Goal: Information Seeking & Learning: Learn about a topic

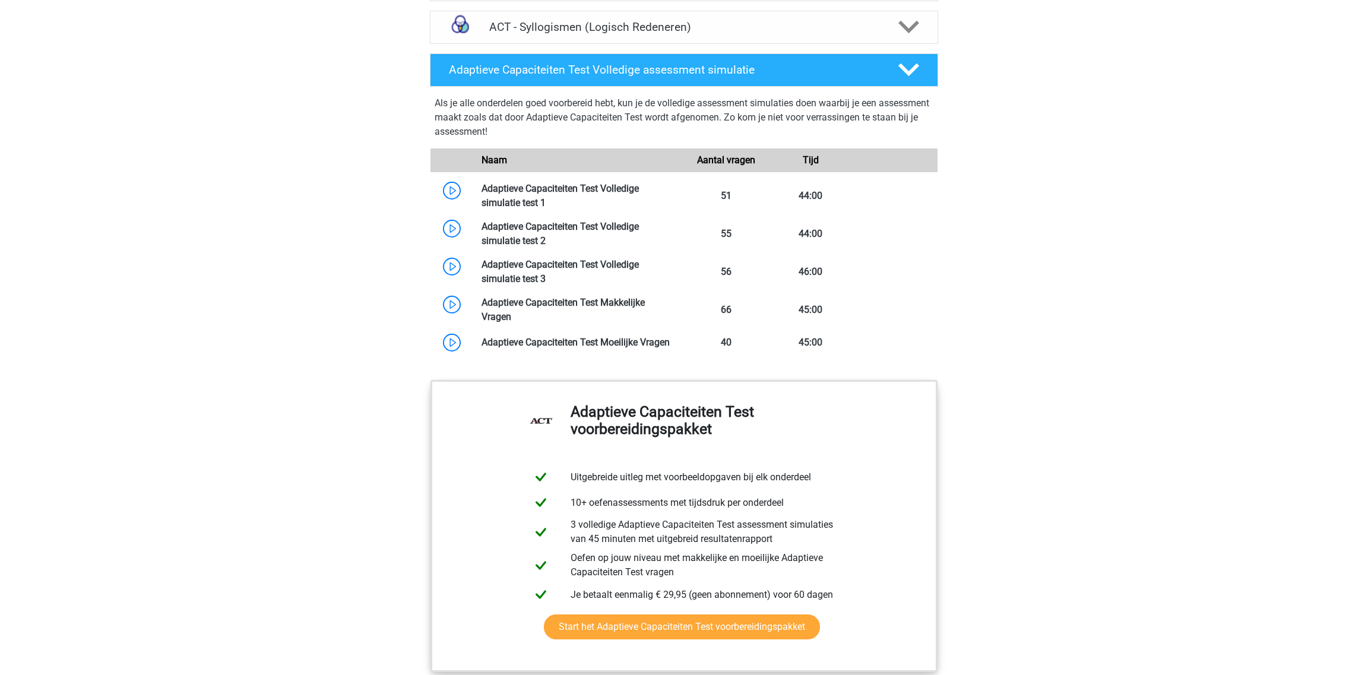
scroll to position [1068, 0]
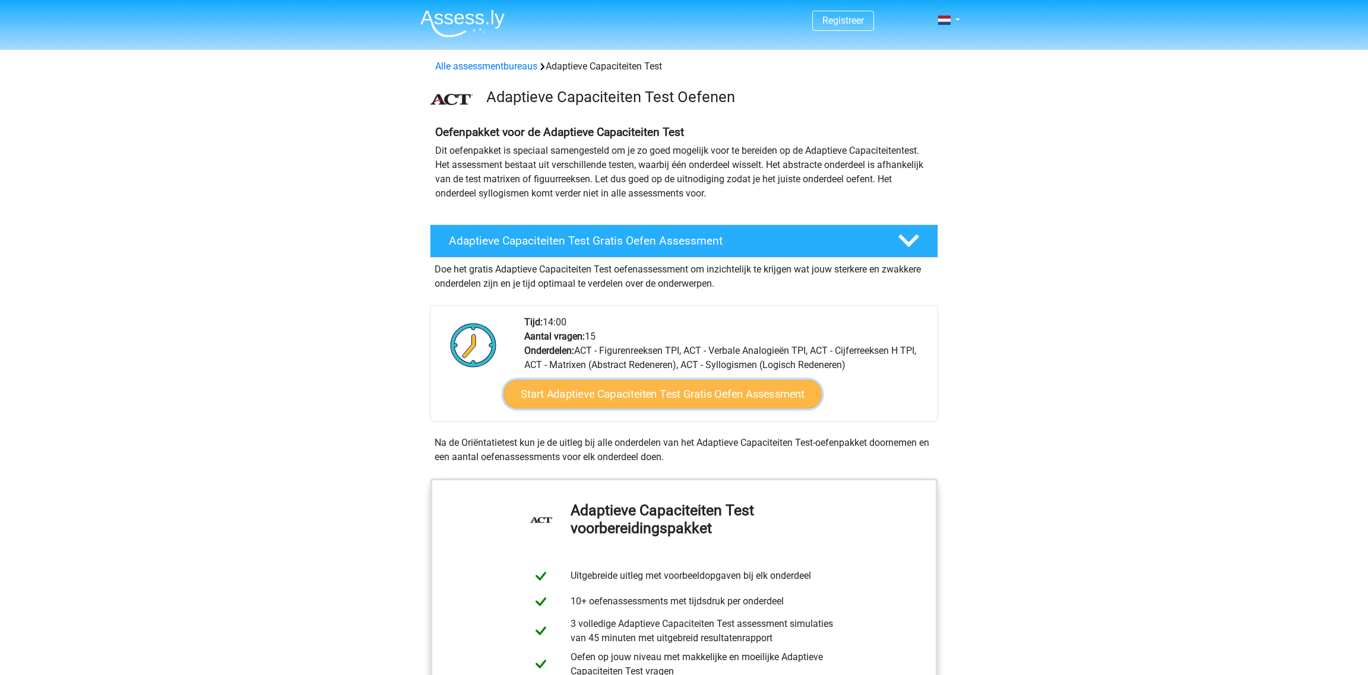
click at [657, 392] on link "Start Adaptieve Capaciteiten Test Gratis Oefen Assessment" at bounding box center [662, 394] width 318 height 28
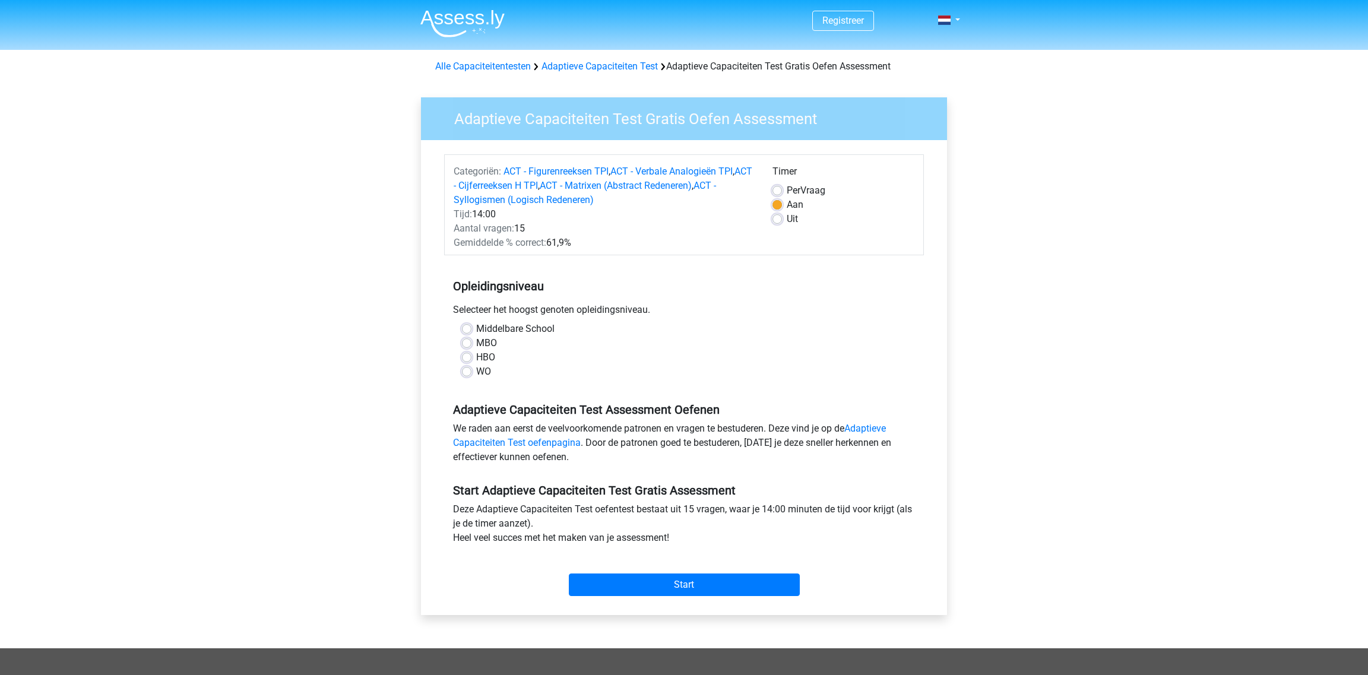
click at [501, 329] on label "Middelbare School" at bounding box center [515, 329] width 78 height 14
click at [471, 329] on input "Middelbare School" at bounding box center [466, 328] width 9 height 12
radio input "true"
click at [689, 576] on input "Start" at bounding box center [684, 585] width 231 height 23
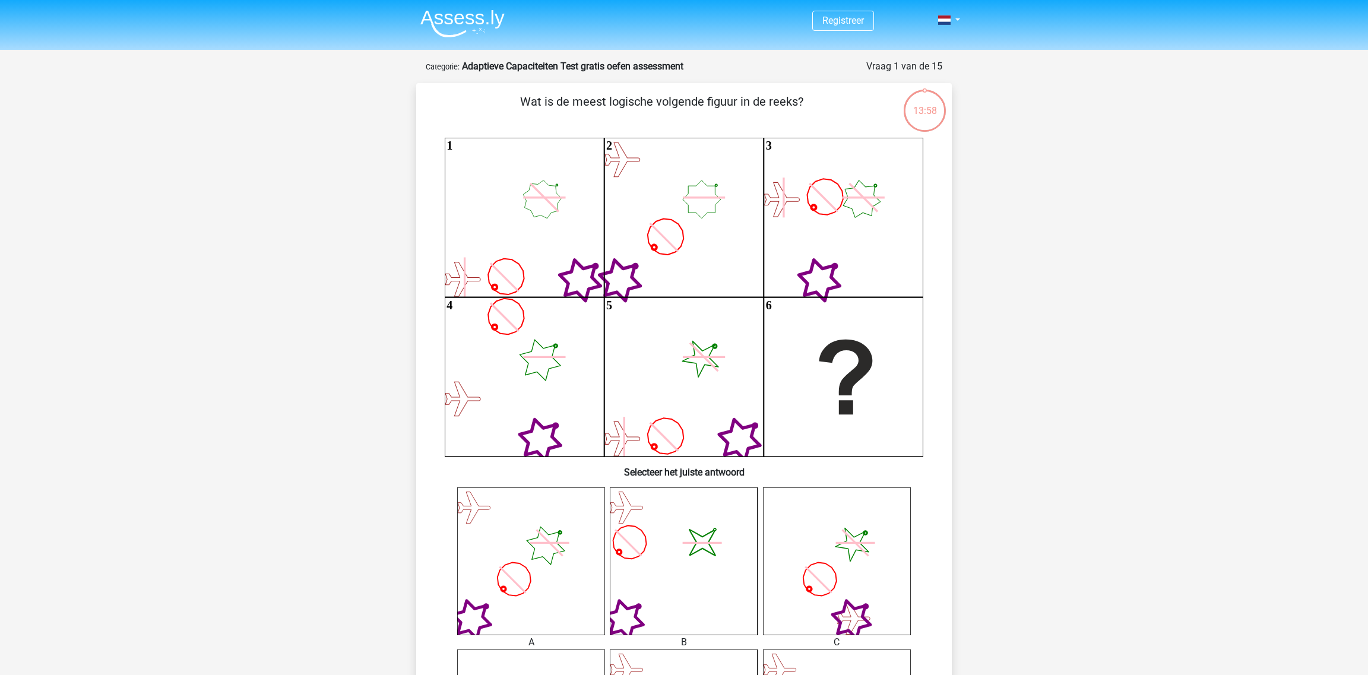
click at [364, 515] on div "Registreer" at bounding box center [684, 639] width 1368 height 1278
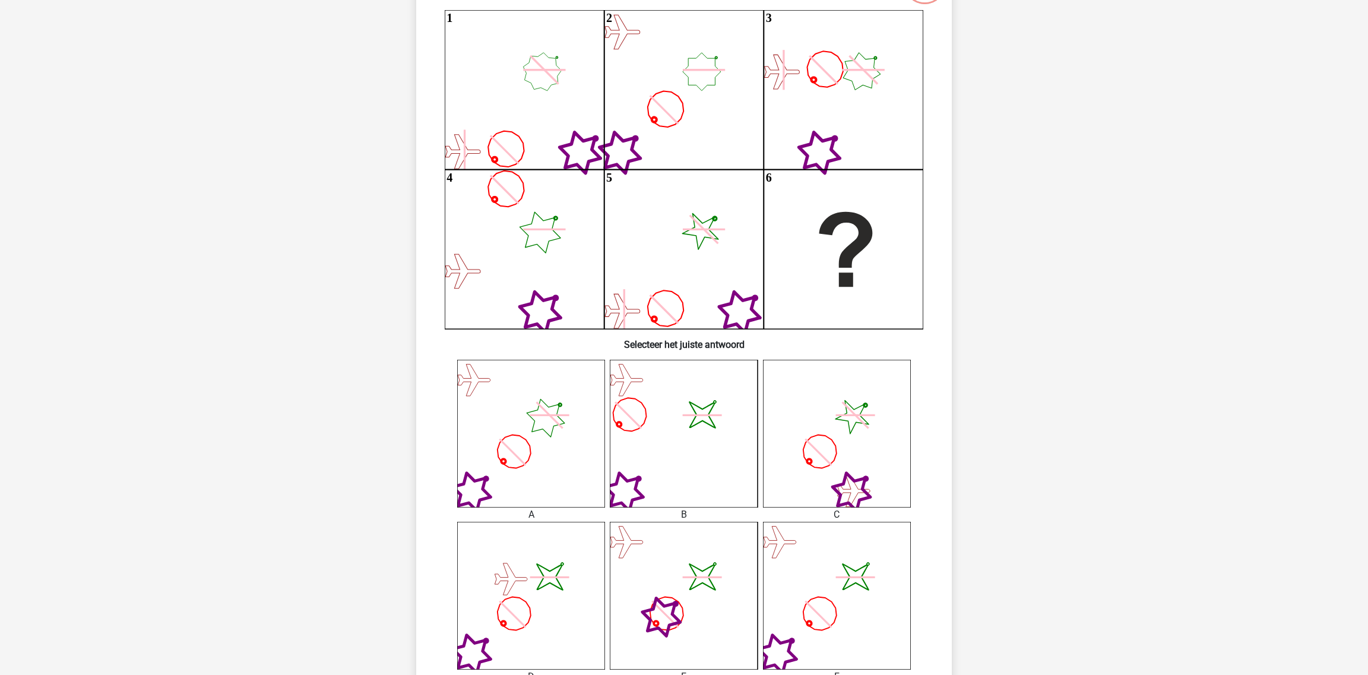
scroll to position [237, 0]
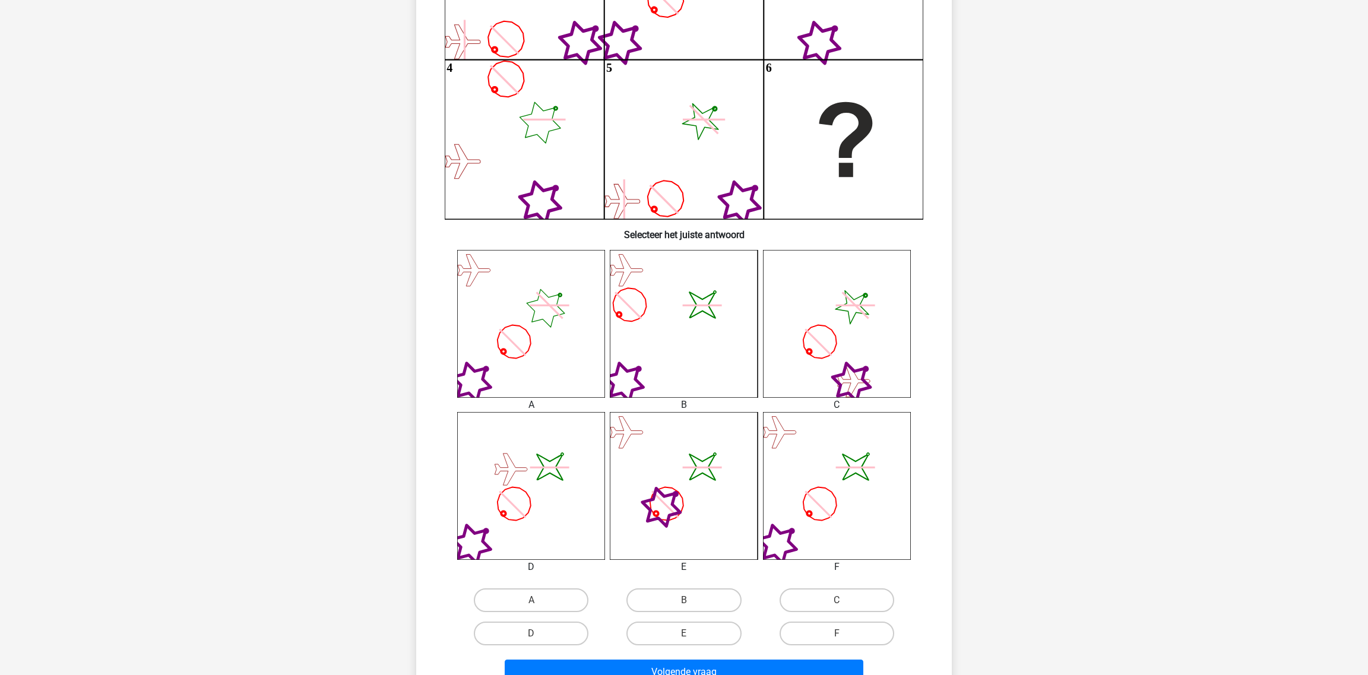
click at [870, 486] on icon "image/svg+xml" at bounding box center [837, 486] width 148 height 148
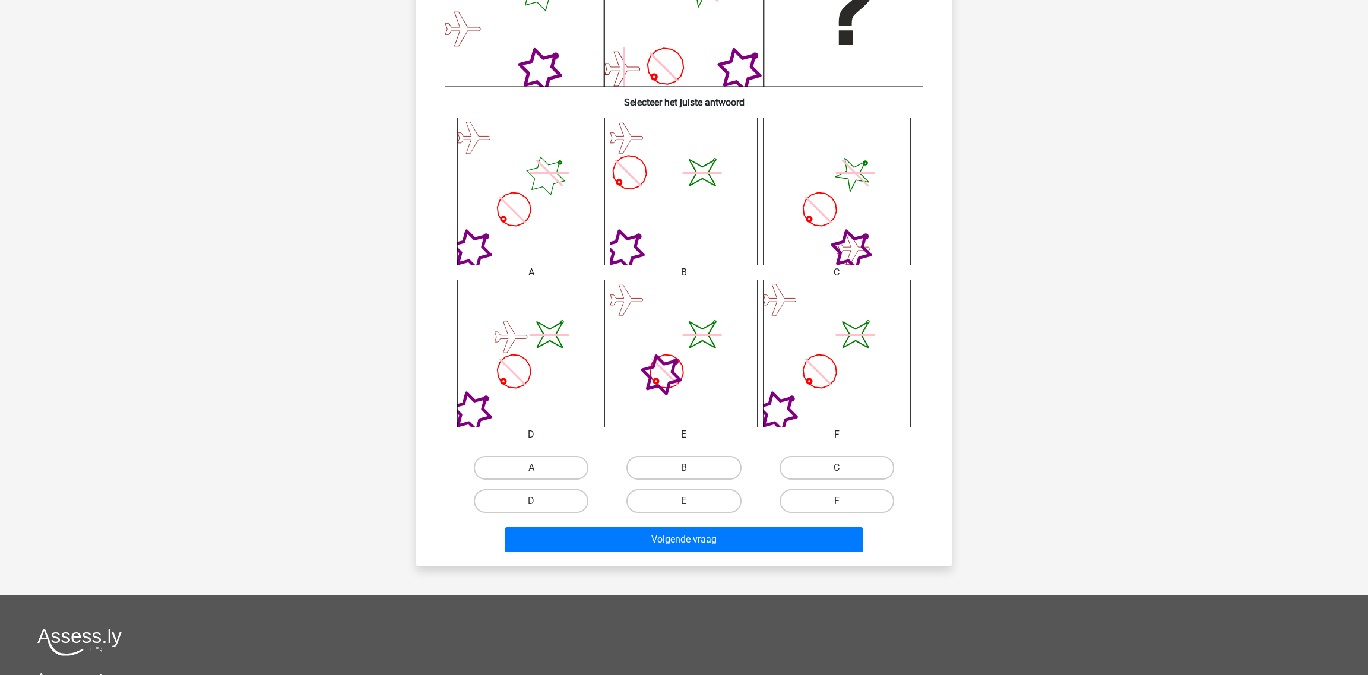
scroll to position [416, 0]
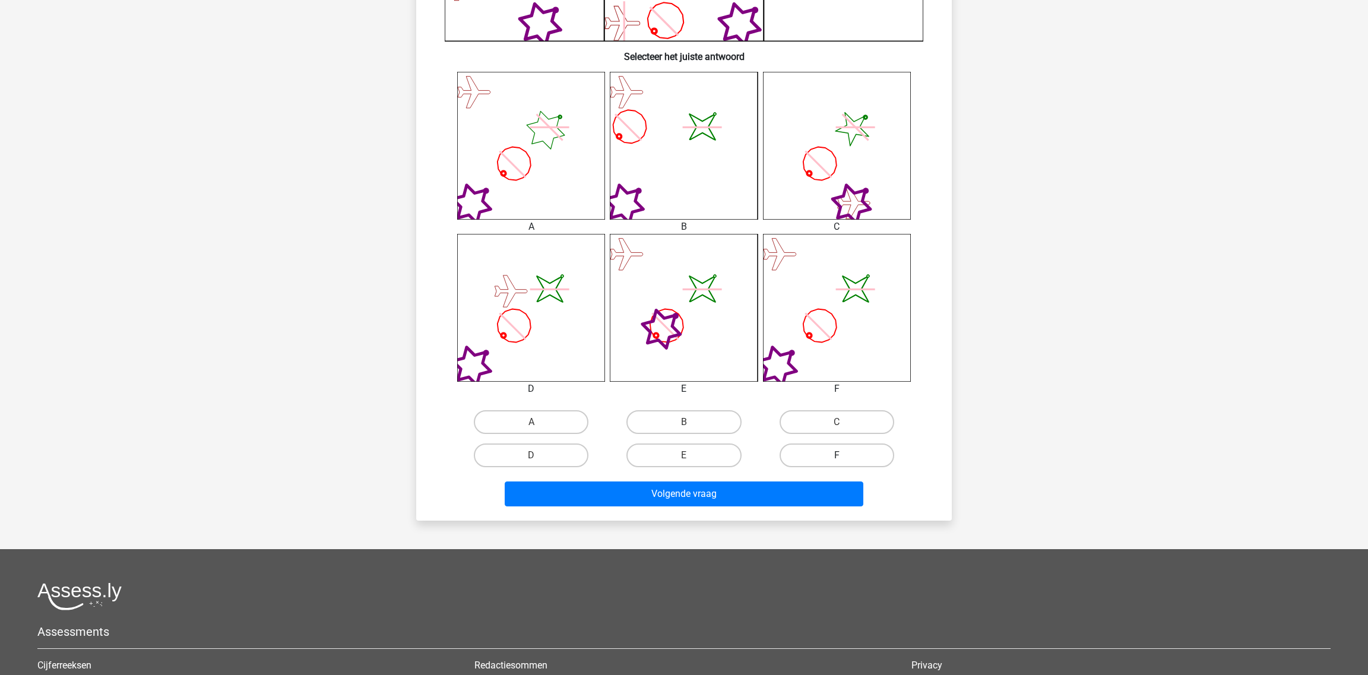
click at [849, 465] on label "F" at bounding box center [837, 456] width 115 height 24
click at [844, 463] on input "F" at bounding box center [841, 459] width 8 height 8
radio input "true"
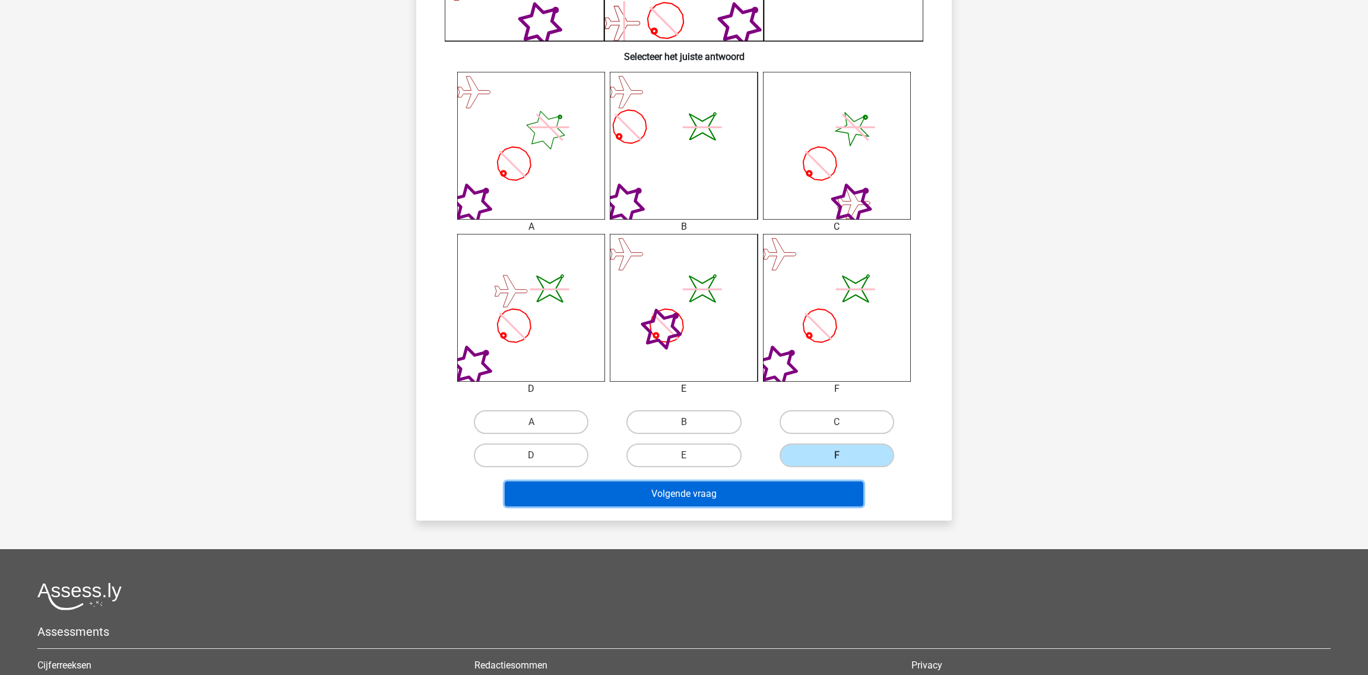
click at [837, 484] on button "Volgende vraag" at bounding box center [684, 494] width 359 height 25
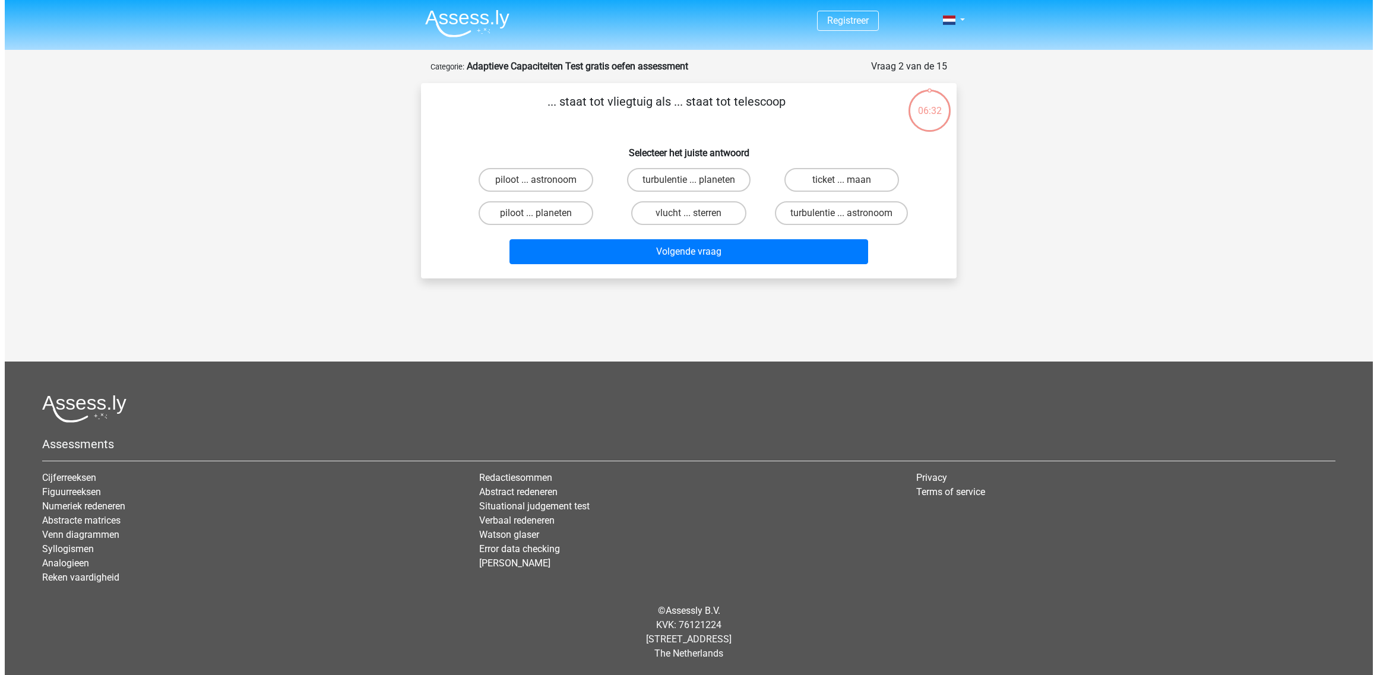
scroll to position [0, 0]
click at [579, 176] on label "piloot ... astronoom" at bounding box center [536, 180] width 115 height 24
click at [543, 180] on input "piloot ... astronoom" at bounding box center [540, 184] width 8 height 8
radio input "true"
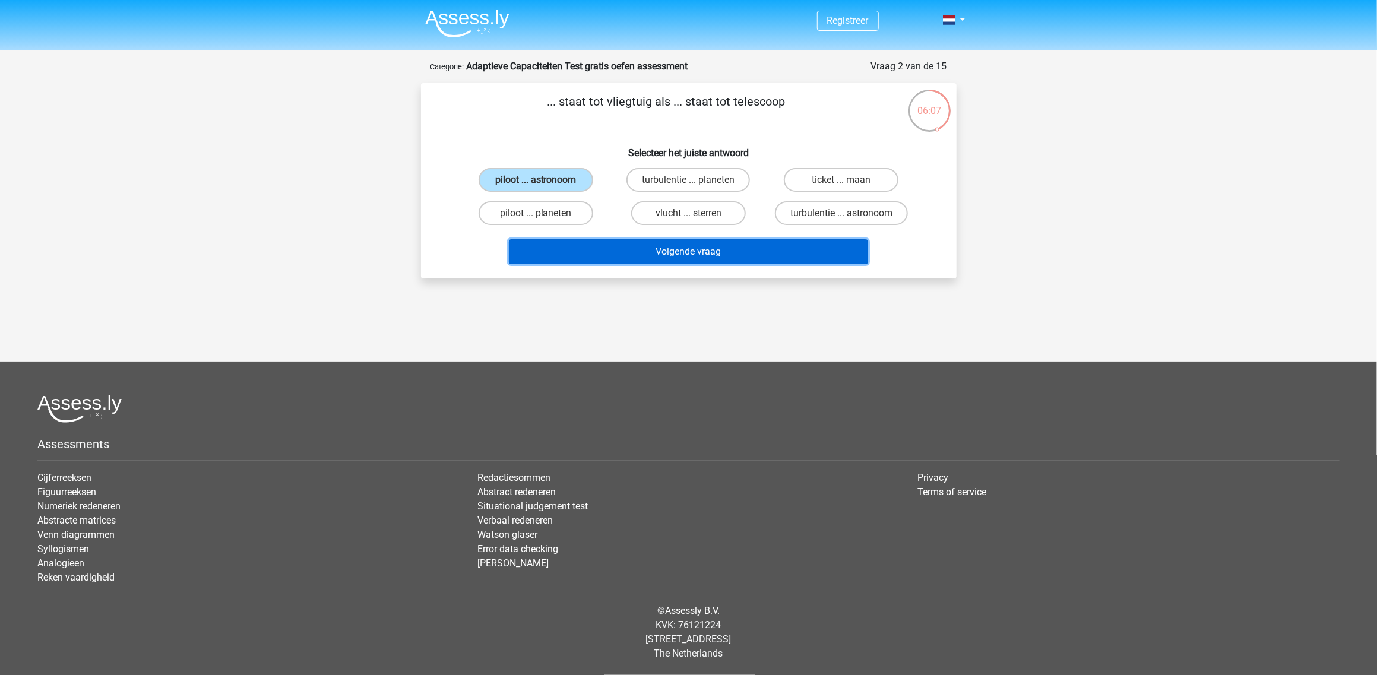
click at [653, 251] on button "Volgende vraag" at bounding box center [688, 251] width 359 height 25
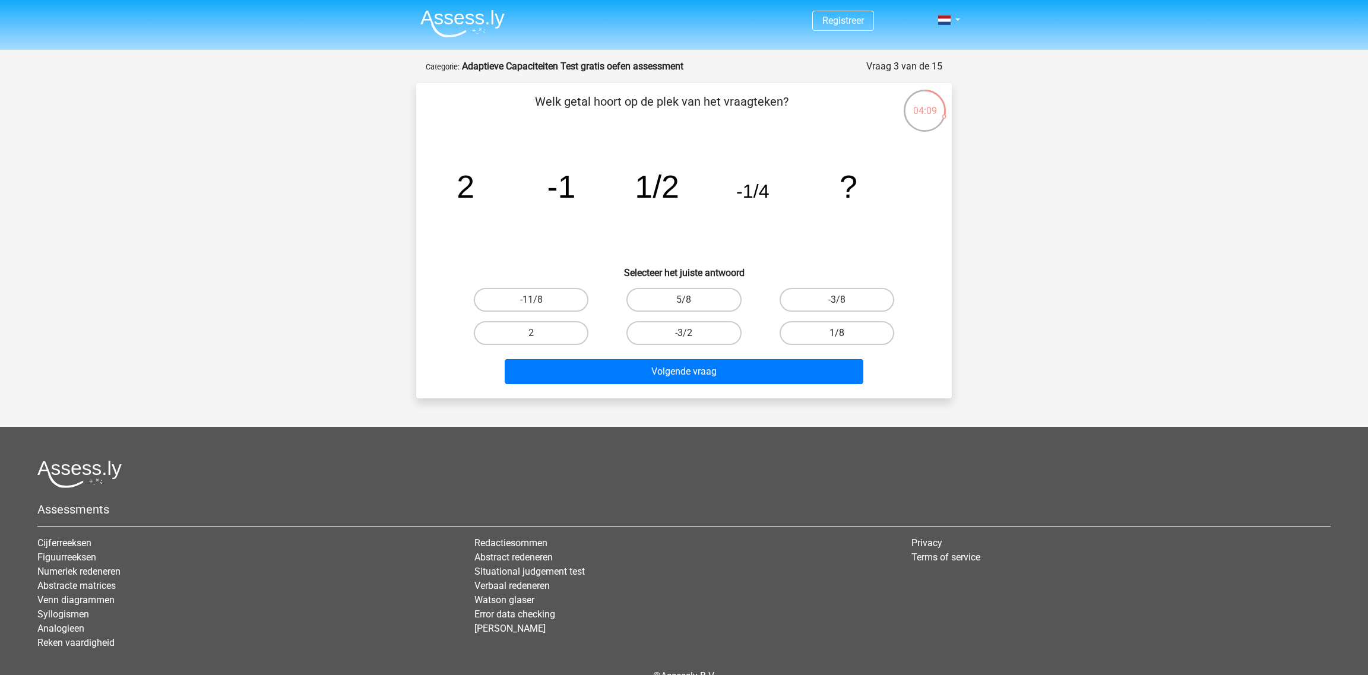
click at [821, 326] on label "1/8" at bounding box center [837, 333] width 115 height 24
click at [837, 333] on input "1/8" at bounding box center [841, 337] width 8 height 8
radio input "true"
click at [809, 356] on div "Volgende vraag" at bounding box center [684, 369] width 498 height 39
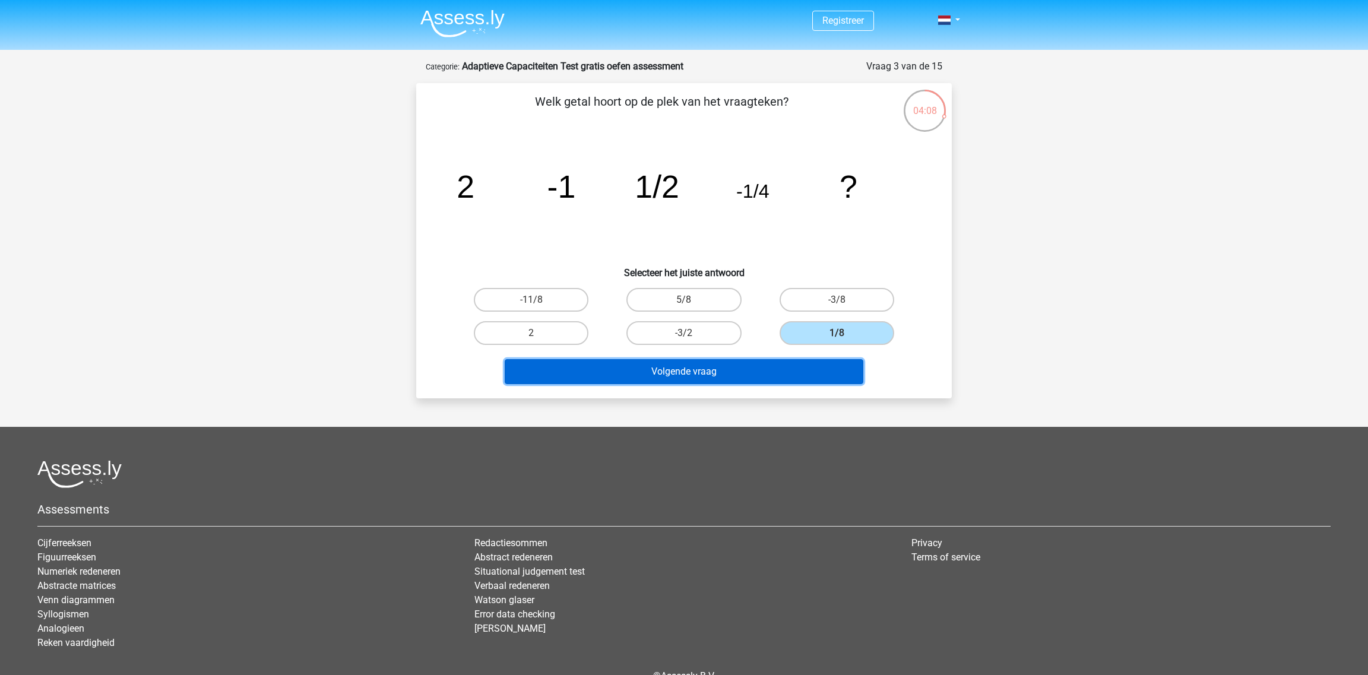
click at [811, 366] on button "Volgende vraag" at bounding box center [684, 371] width 359 height 25
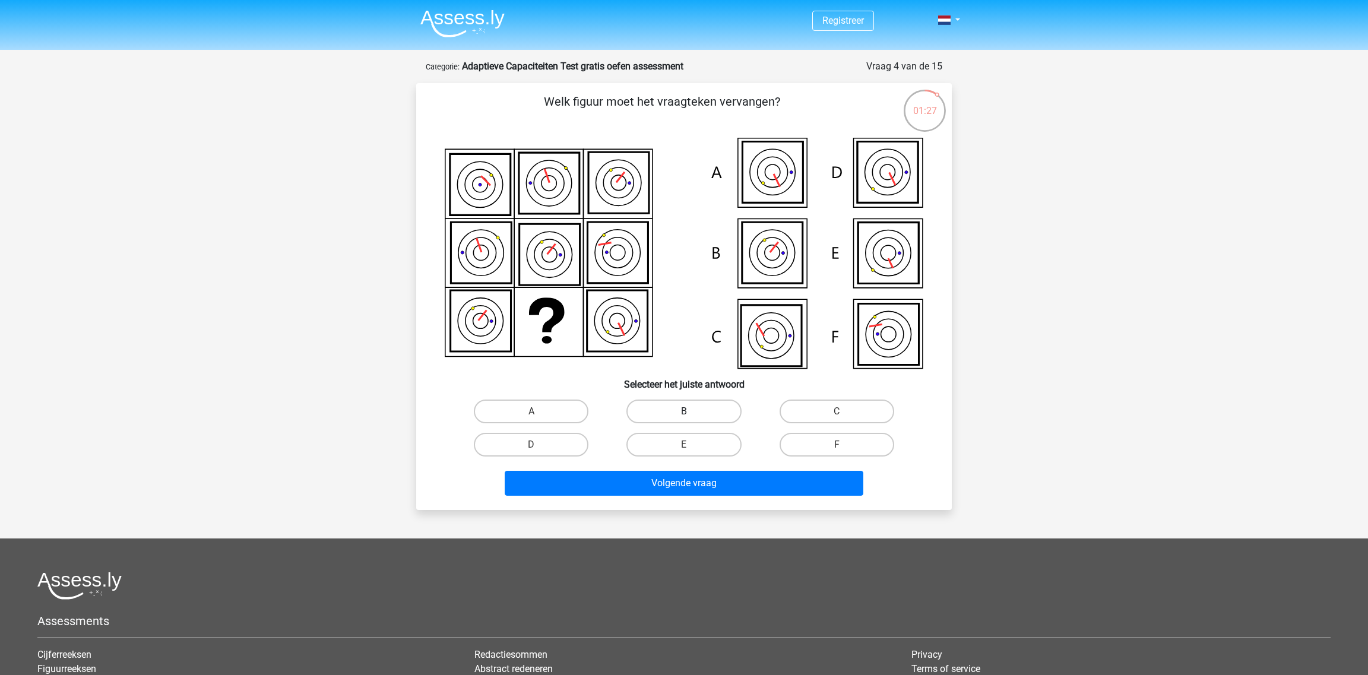
click at [717, 409] on label "B" at bounding box center [683, 412] width 115 height 24
click at [692, 411] on input "B" at bounding box center [688, 415] width 8 height 8
radio input "true"
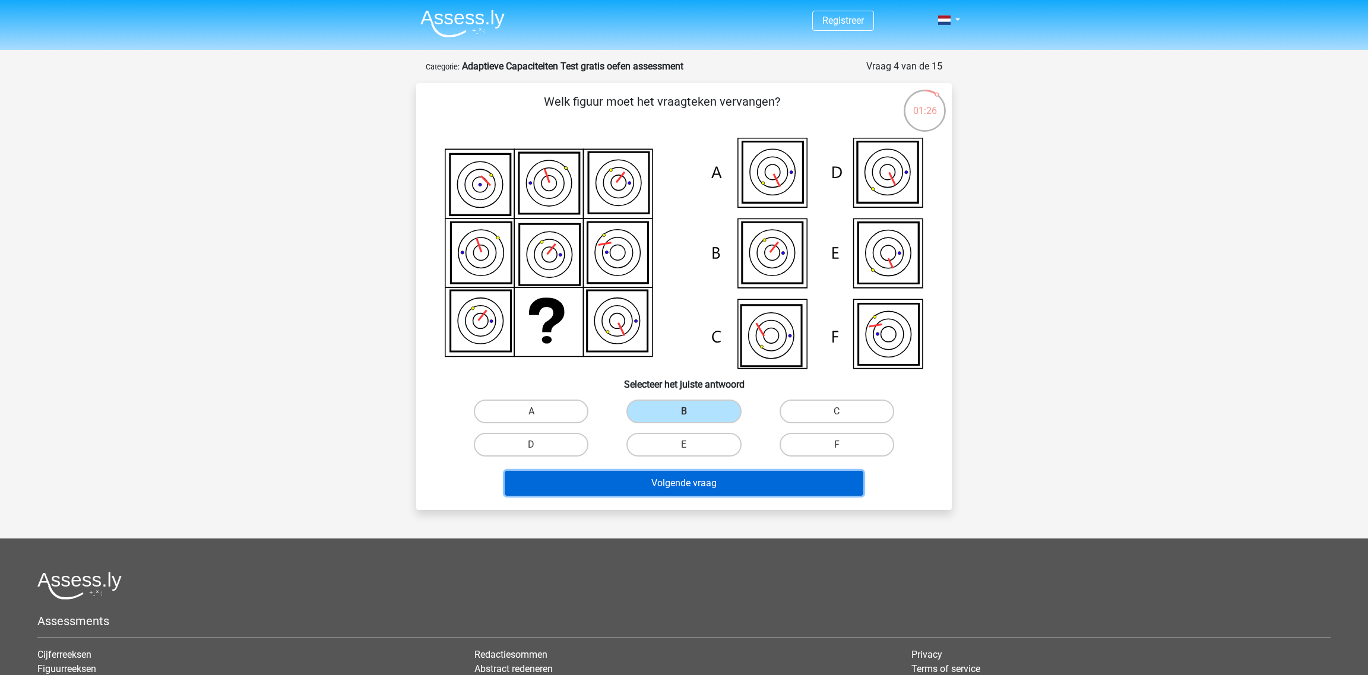
click at [753, 485] on button "Volgende vraag" at bounding box center [684, 483] width 359 height 25
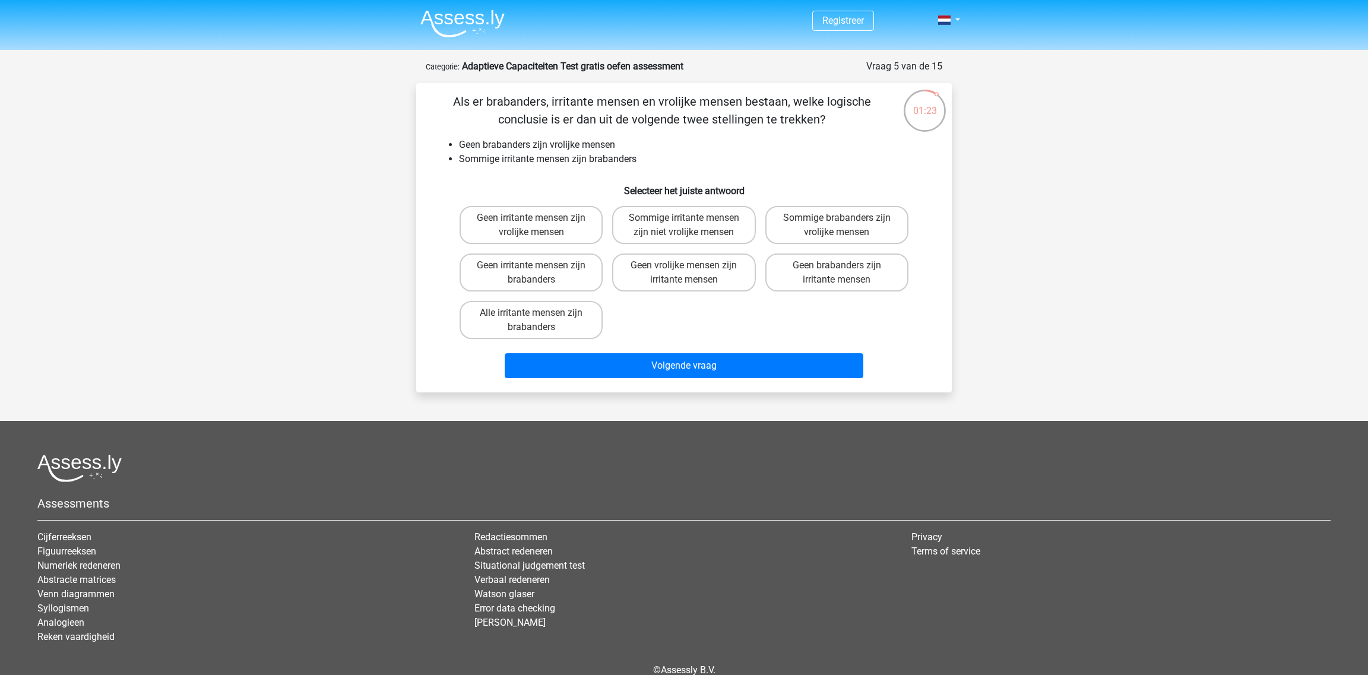
click at [492, 17] on img at bounding box center [462, 23] width 84 height 28
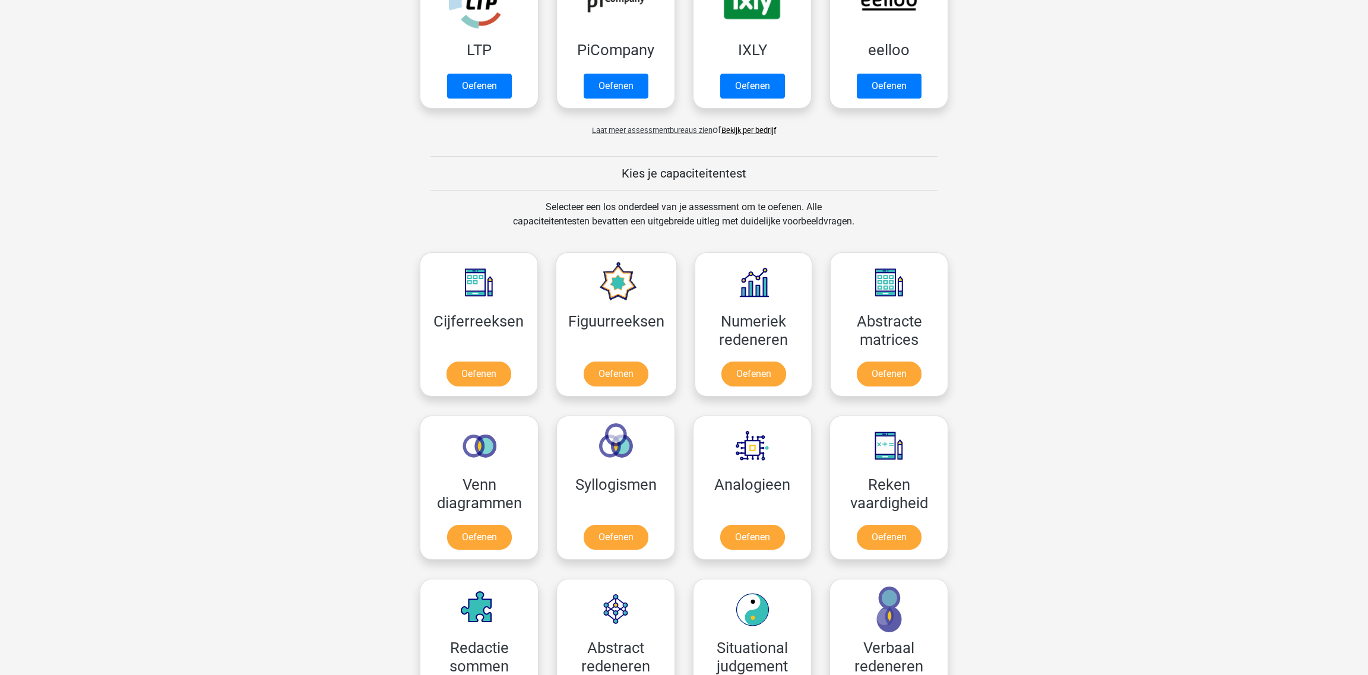
scroll to position [296, 0]
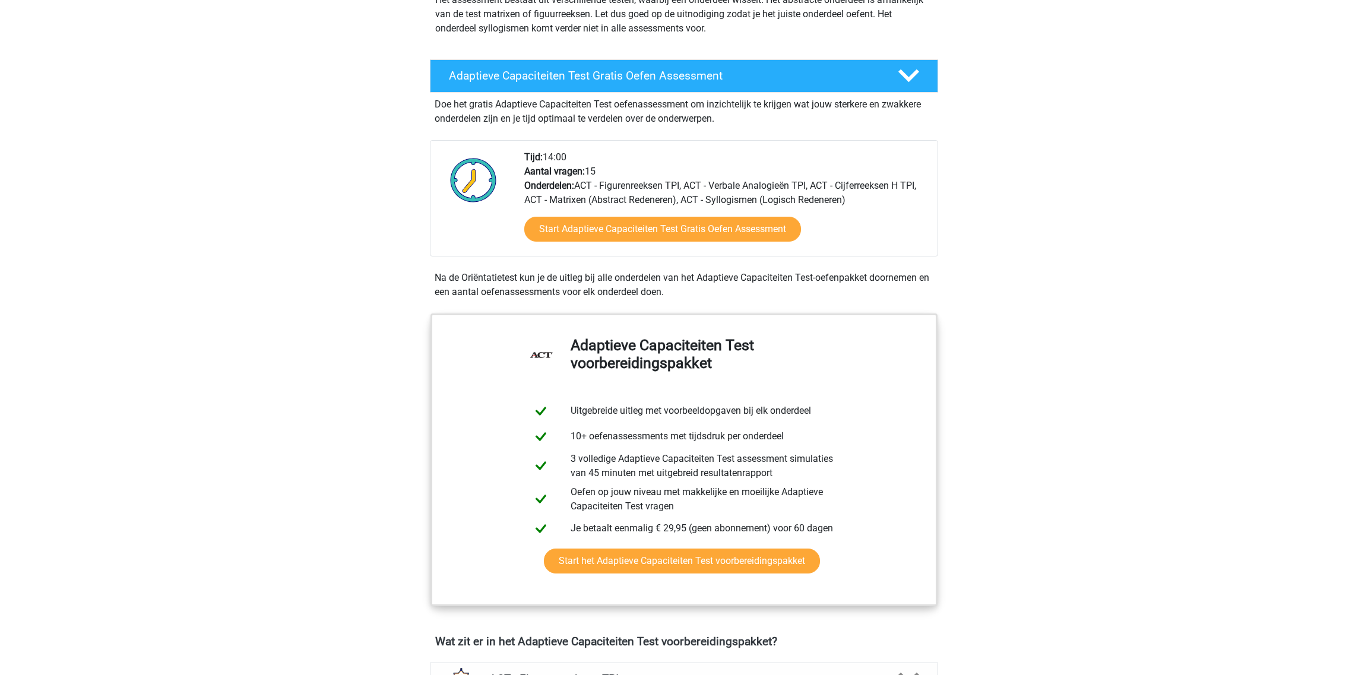
scroll to position [178, 0]
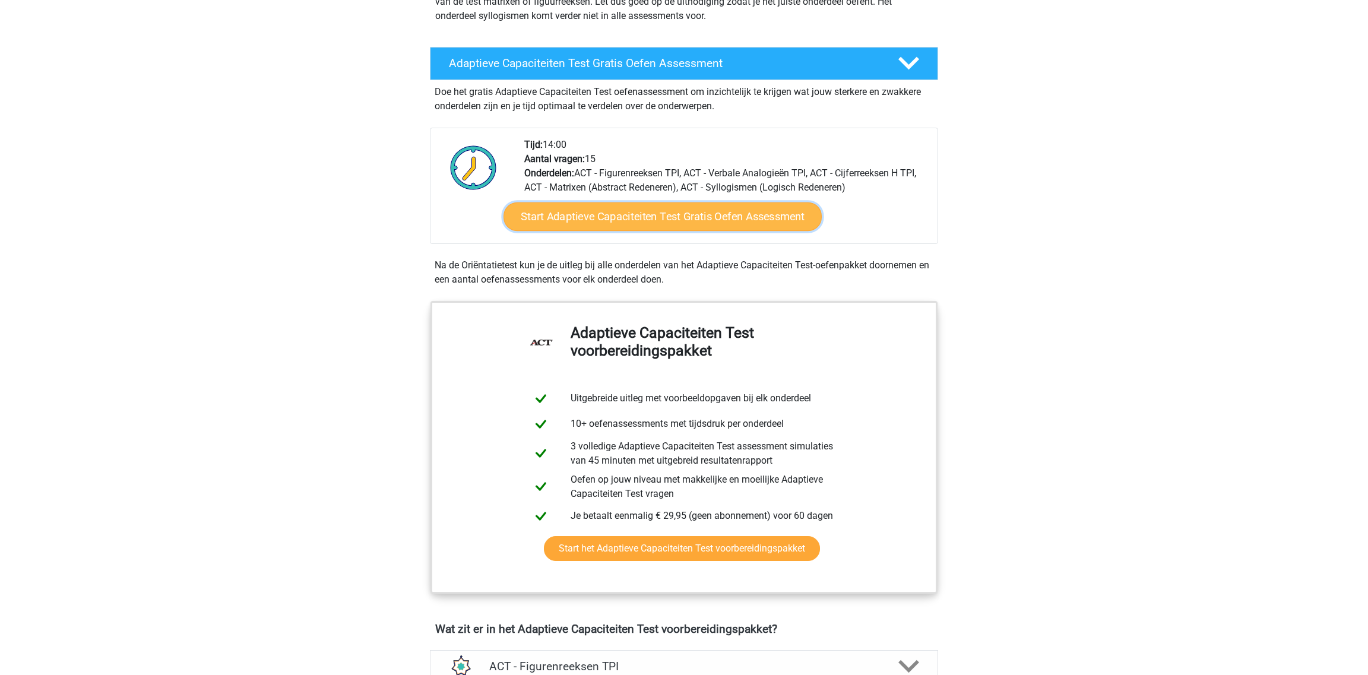
click at [672, 210] on link "Start Adaptieve Capaciteiten Test Gratis Oefen Assessment" at bounding box center [662, 216] width 318 height 28
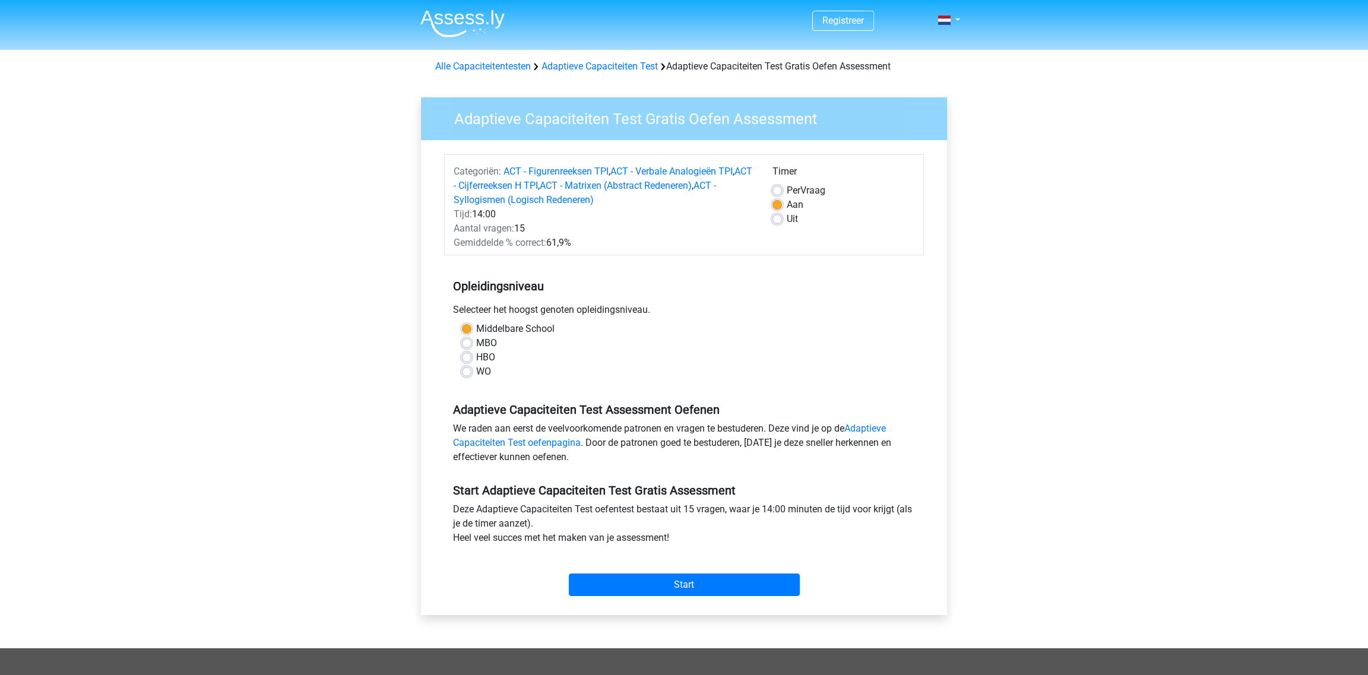
click at [707, 571] on div "Start" at bounding box center [684, 576] width 480 height 42
click at [712, 587] on input "Start" at bounding box center [684, 585] width 231 height 23
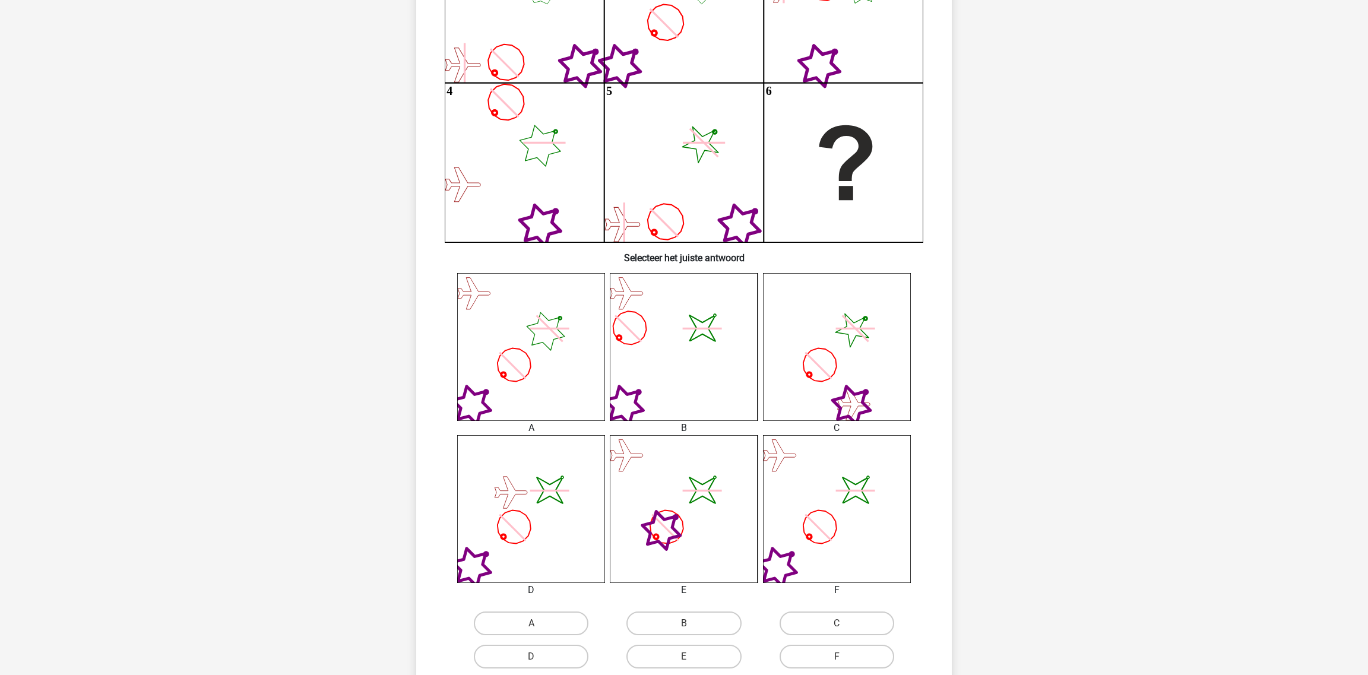
scroll to position [237, 0]
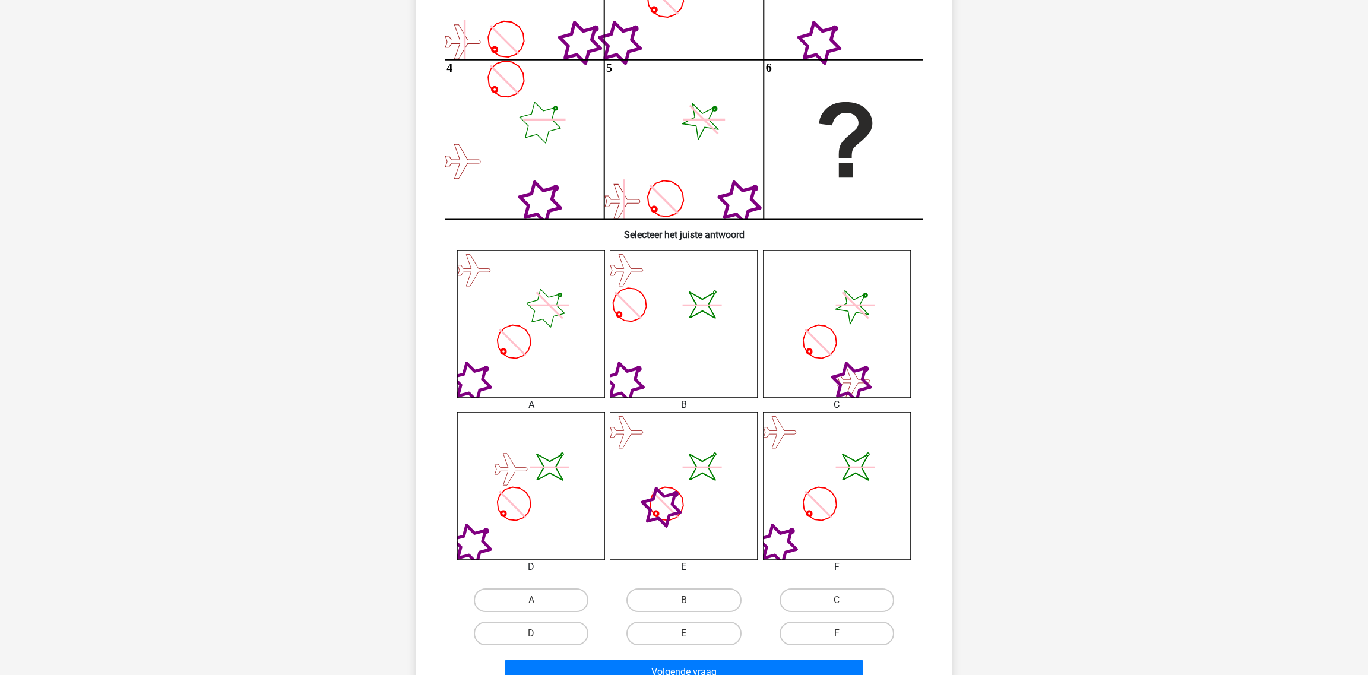
click at [845, 617] on div "F" at bounding box center [837, 633] width 153 height 33
click at [847, 629] on label "F" at bounding box center [837, 634] width 115 height 24
click at [844, 634] on input "F" at bounding box center [841, 638] width 8 height 8
radio input "true"
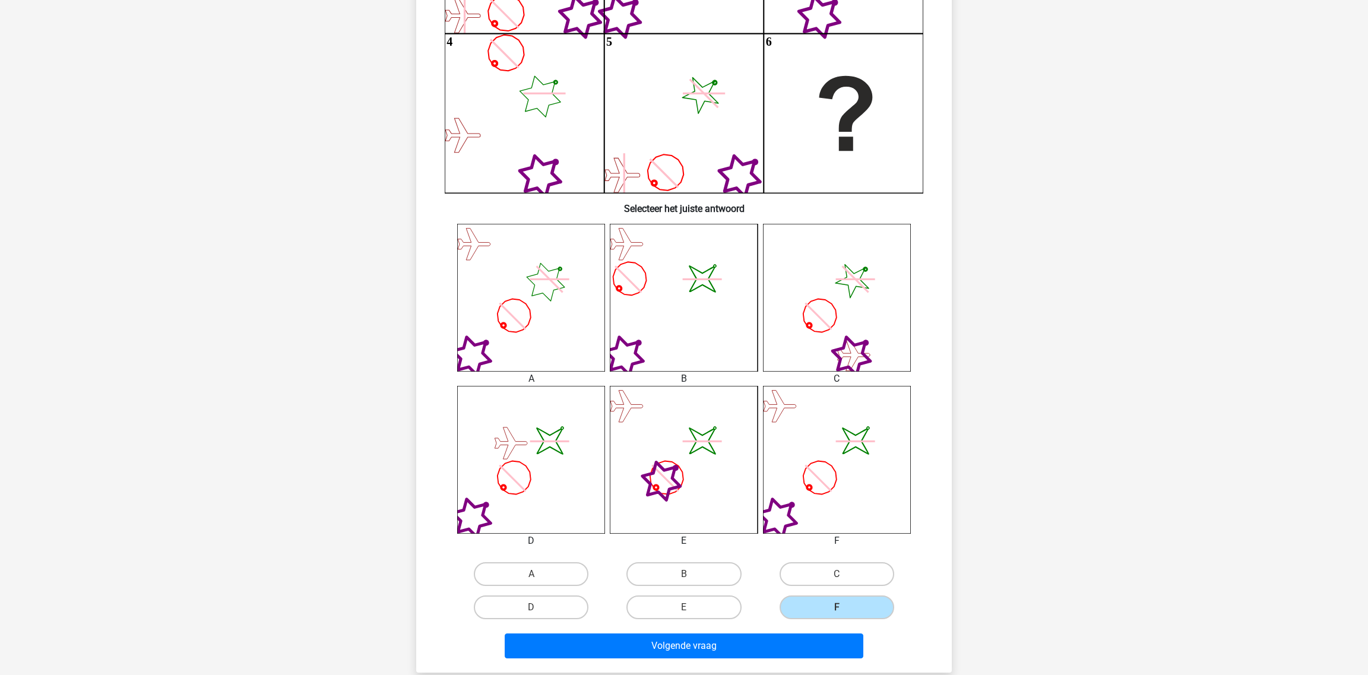
scroll to position [356, 0]
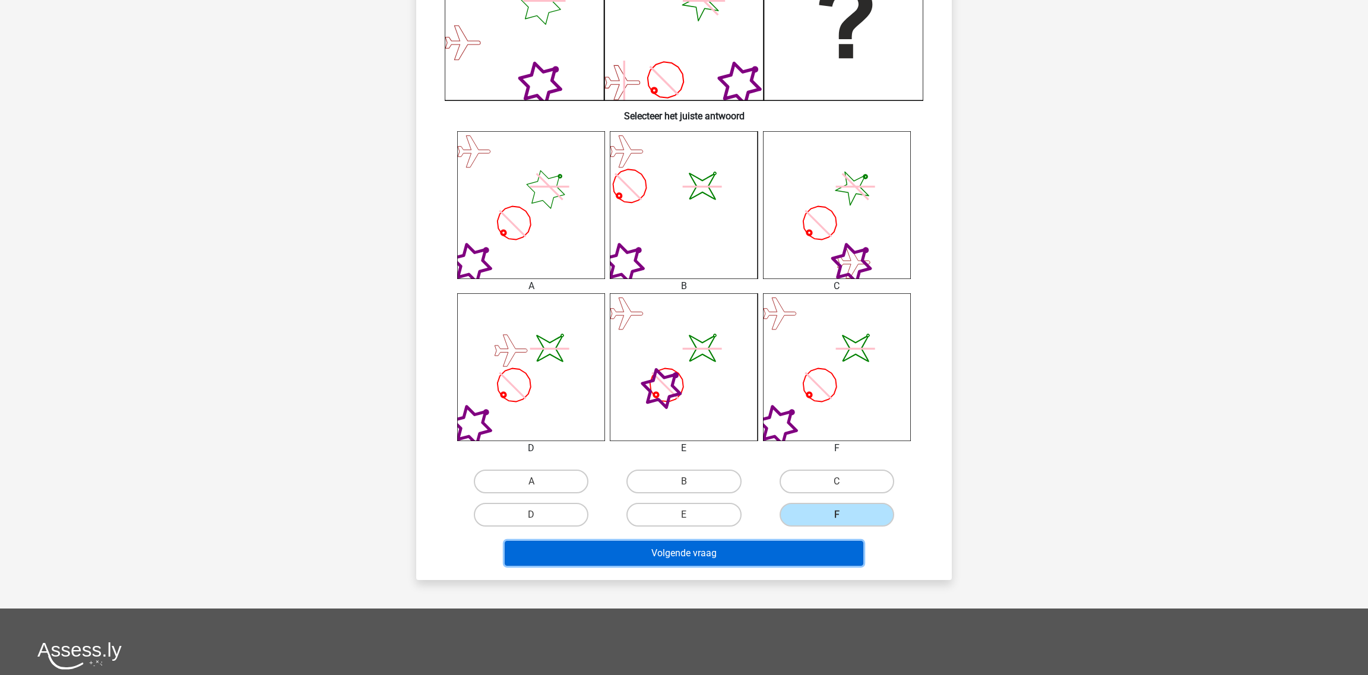
click at [803, 562] on button "Volgende vraag" at bounding box center [684, 553] width 359 height 25
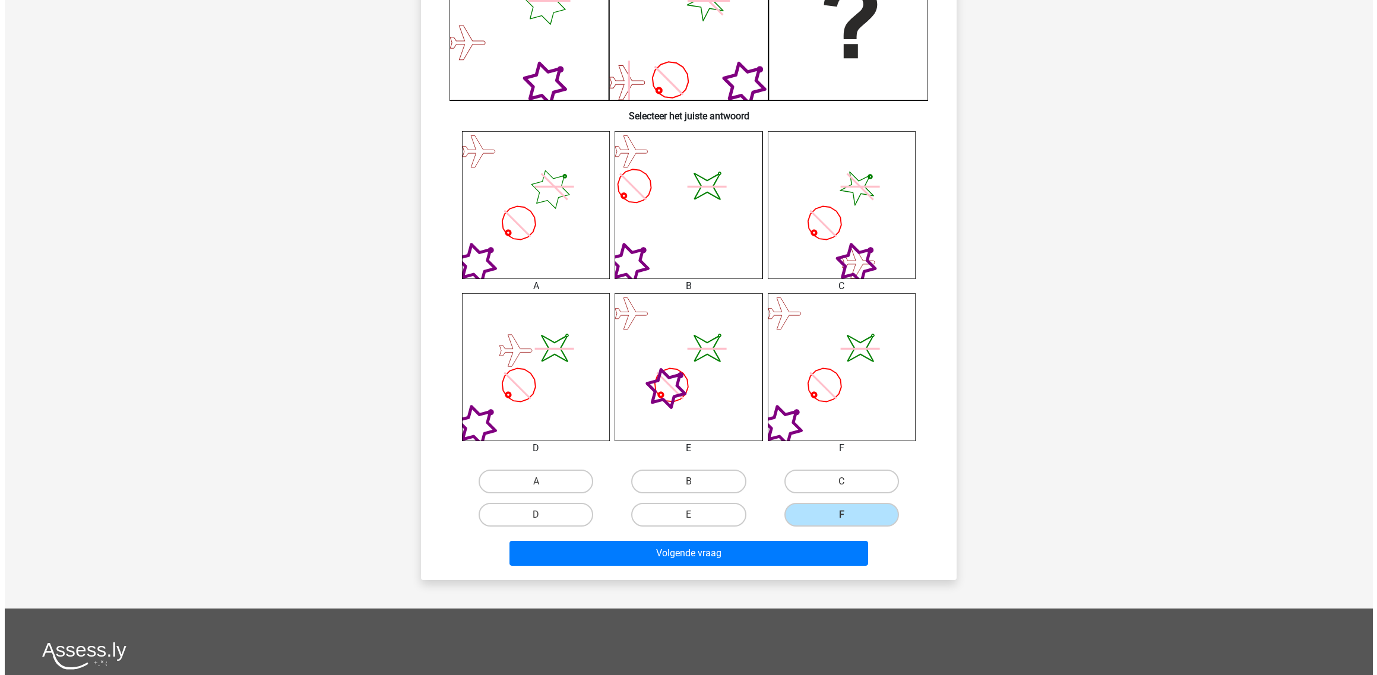
scroll to position [0, 0]
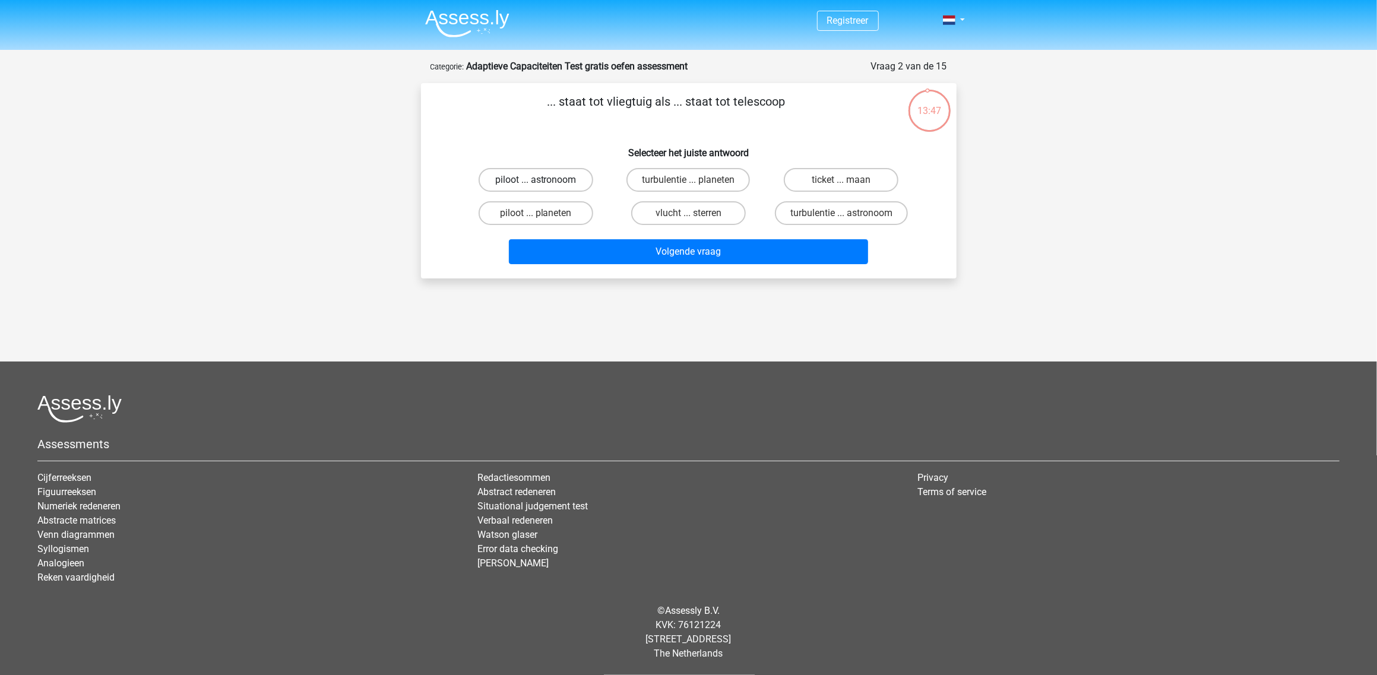
drag, startPoint x: 544, startPoint y: 179, endPoint x: 550, endPoint y: 194, distance: 16.0
click at [544, 180] on label "piloot ... astronoom" at bounding box center [536, 180] width 115 height 24
click at [543, 180] on input "piloot ... astronoom" at bounding box center [540, 184] width 8 height 8
radio input "true"
click at [581, 236] on div "Volgende vraag" at bounding box center [689, 249] width 498 height 39
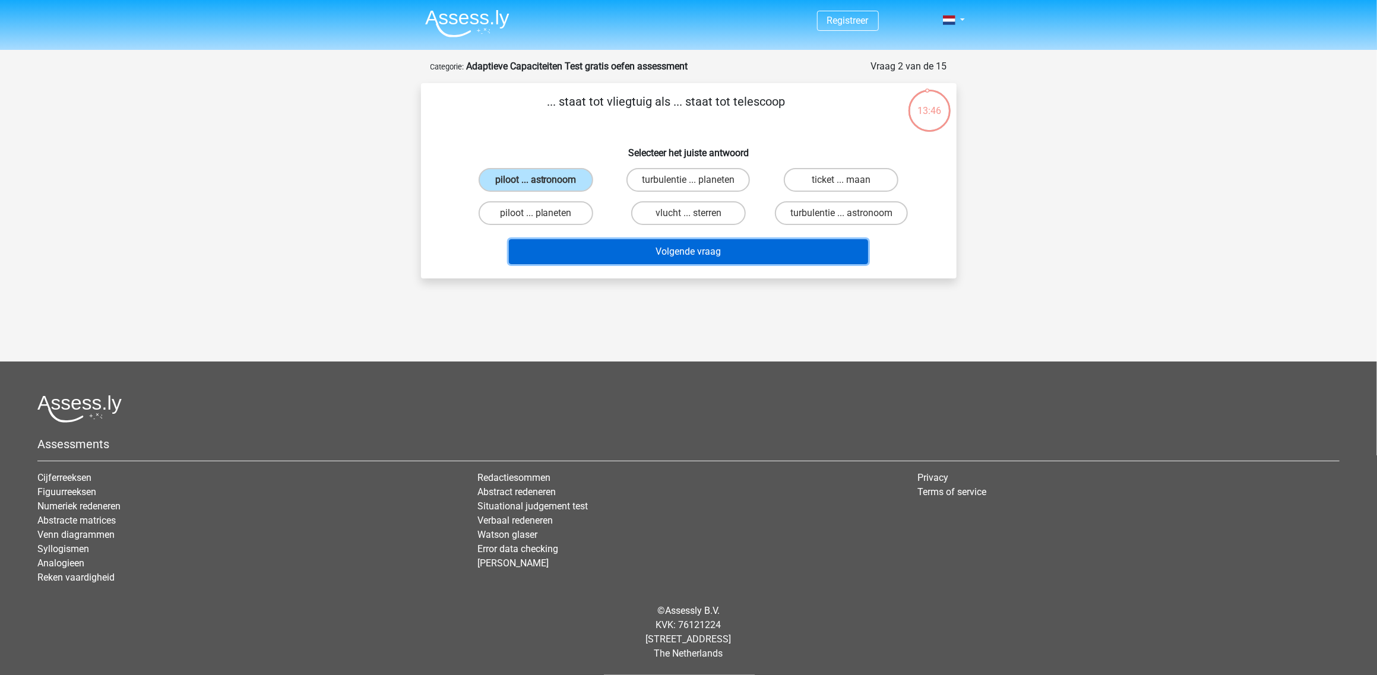
click at [587, 247] on button "Volgende vraag" at bounding box center [688, 251] width 359 height 25
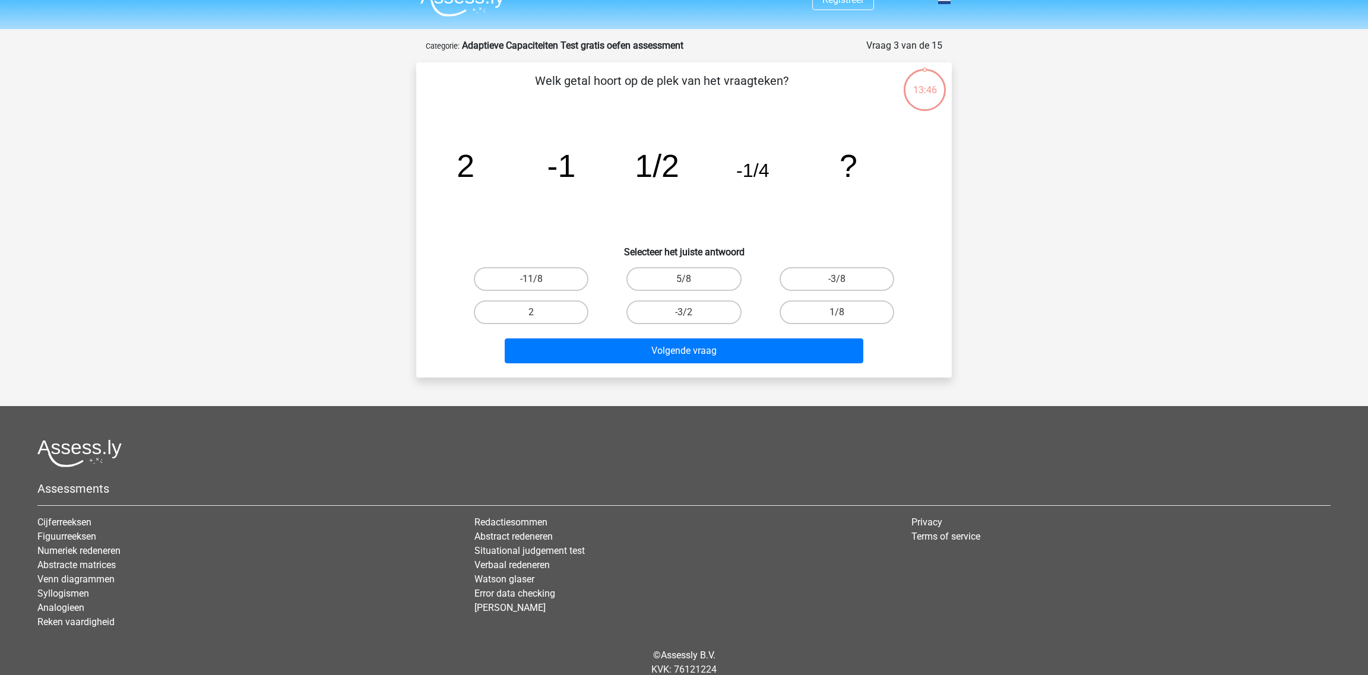
scroll to position [59, 0]
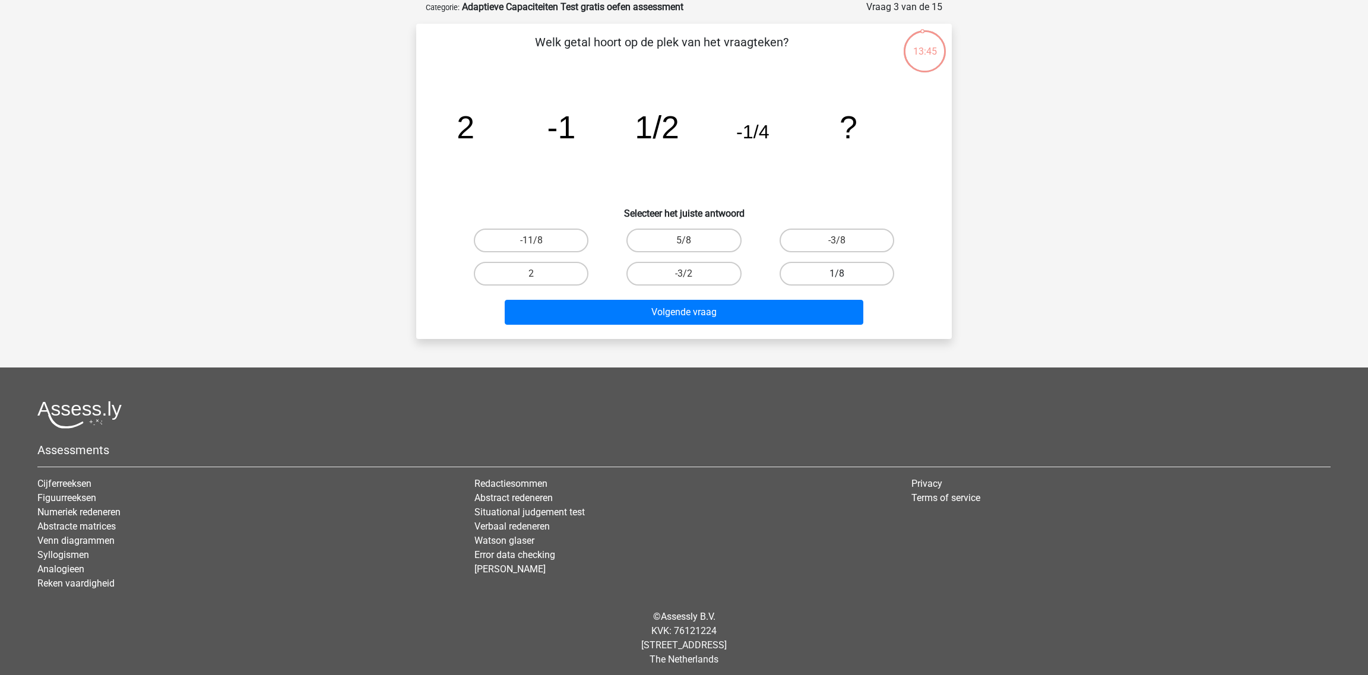
click at [824, 275] on label "1/8" at bounding box center [837, 274] width 115 height 24
click at [837, 275] on input "1/8" at bounding box center [841, 278] width 8 height 8
radio input "true"
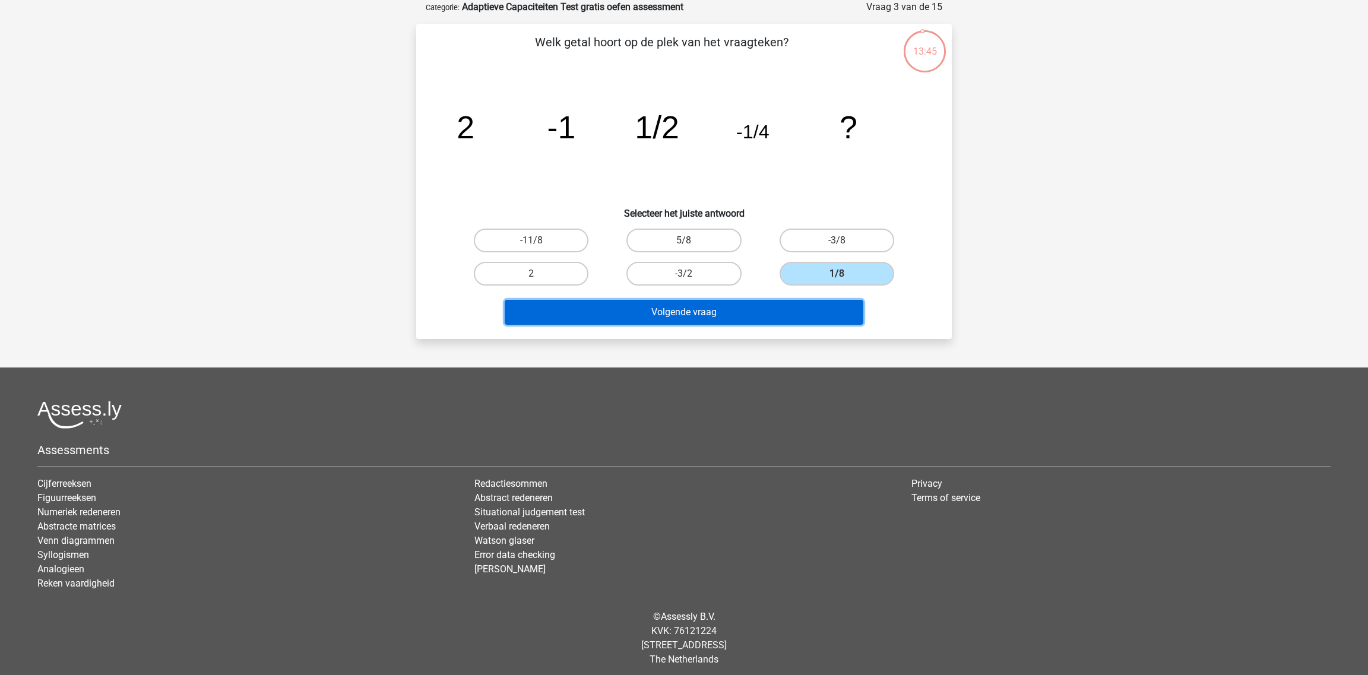
click at [809, 305] on button "Volgende vraag" at bounding box center [684, 312] width 359 height 25
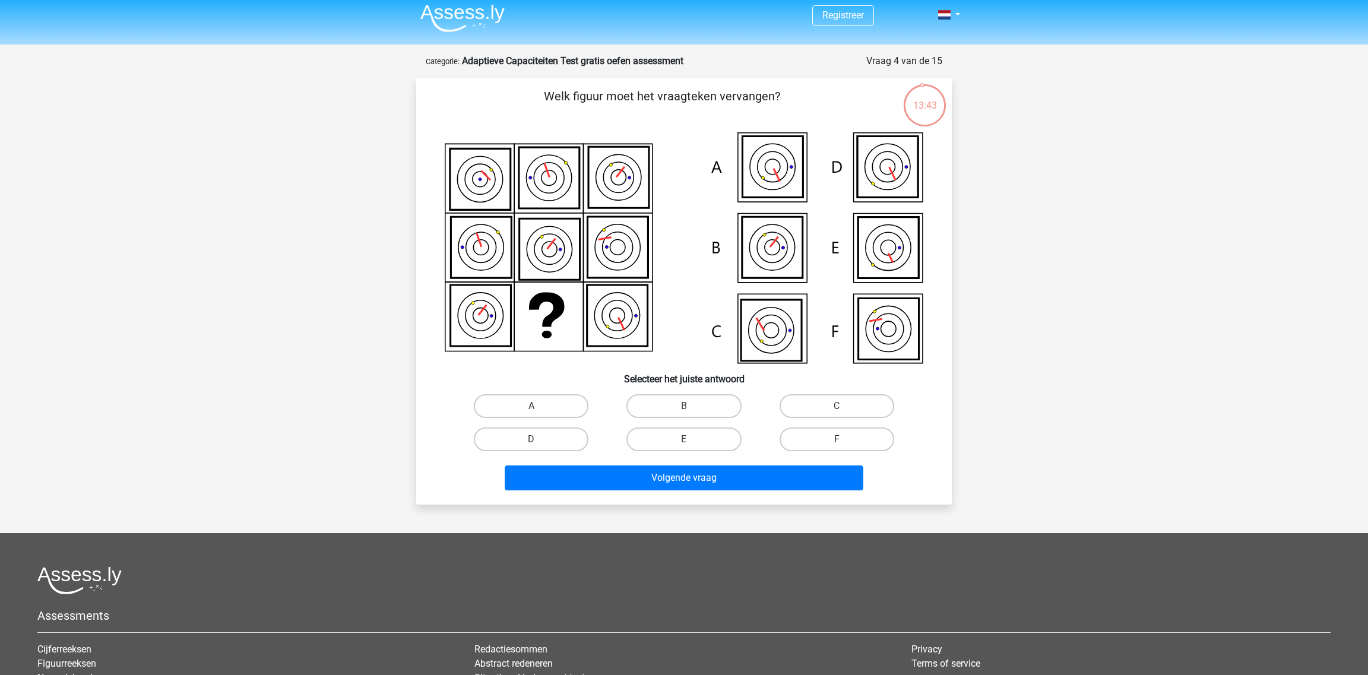
scroll to position [0, 0]
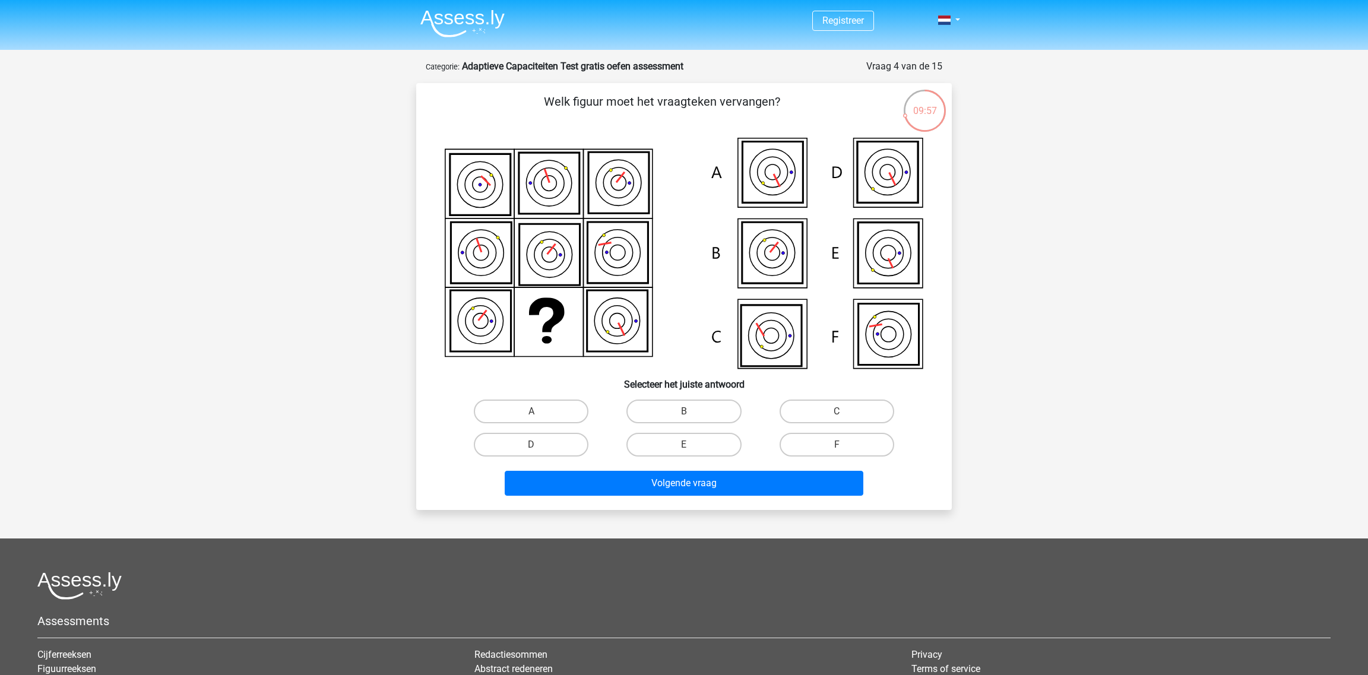
click at [900, 196] on icon at bounding box center [887, 172] width 61 height 61
click at [888, 173] on icon at bounding box center [887, 172] width 61 height 61
click at [558, 441] on label "D" at bounding box center [531, 445] width 115 height 24
click at [539, 445] on input "D" at bounding box center [535, 449] width 8 height 8
radio input "true"
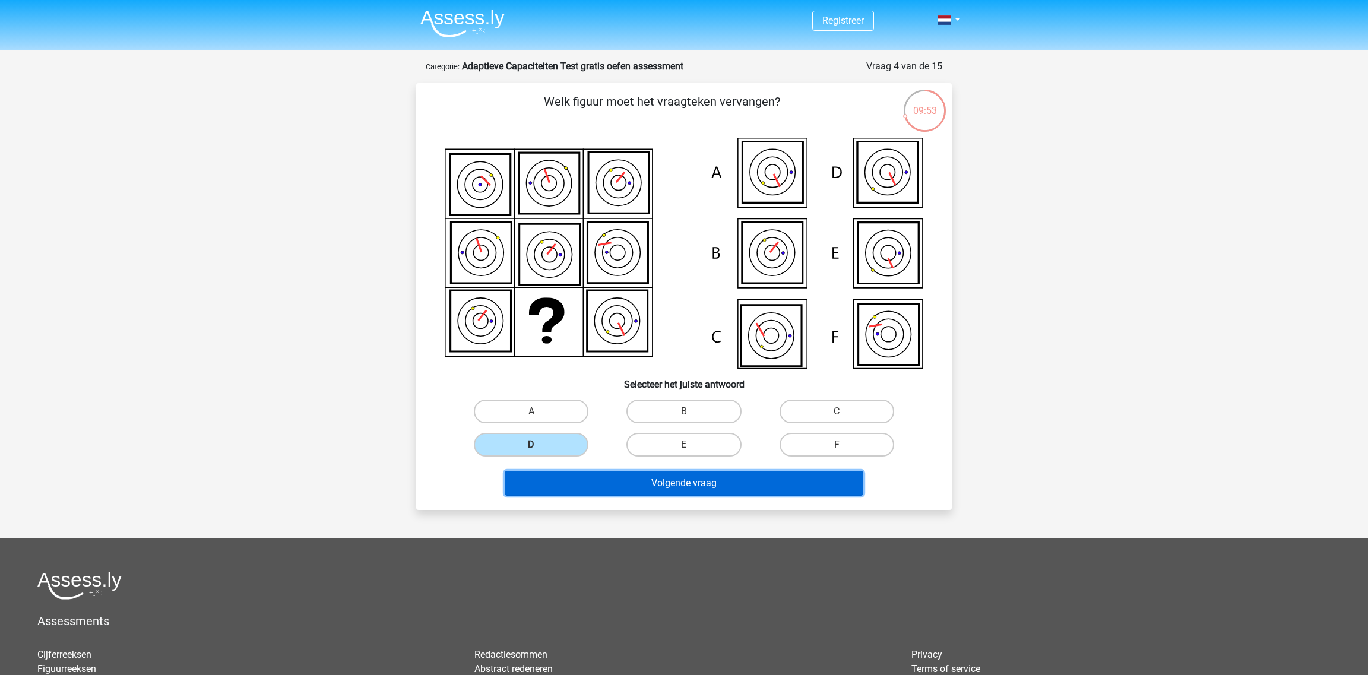
click at [604, 473] on button "Volgende vraag" at bounding box center [684, 483] width 359 height 25
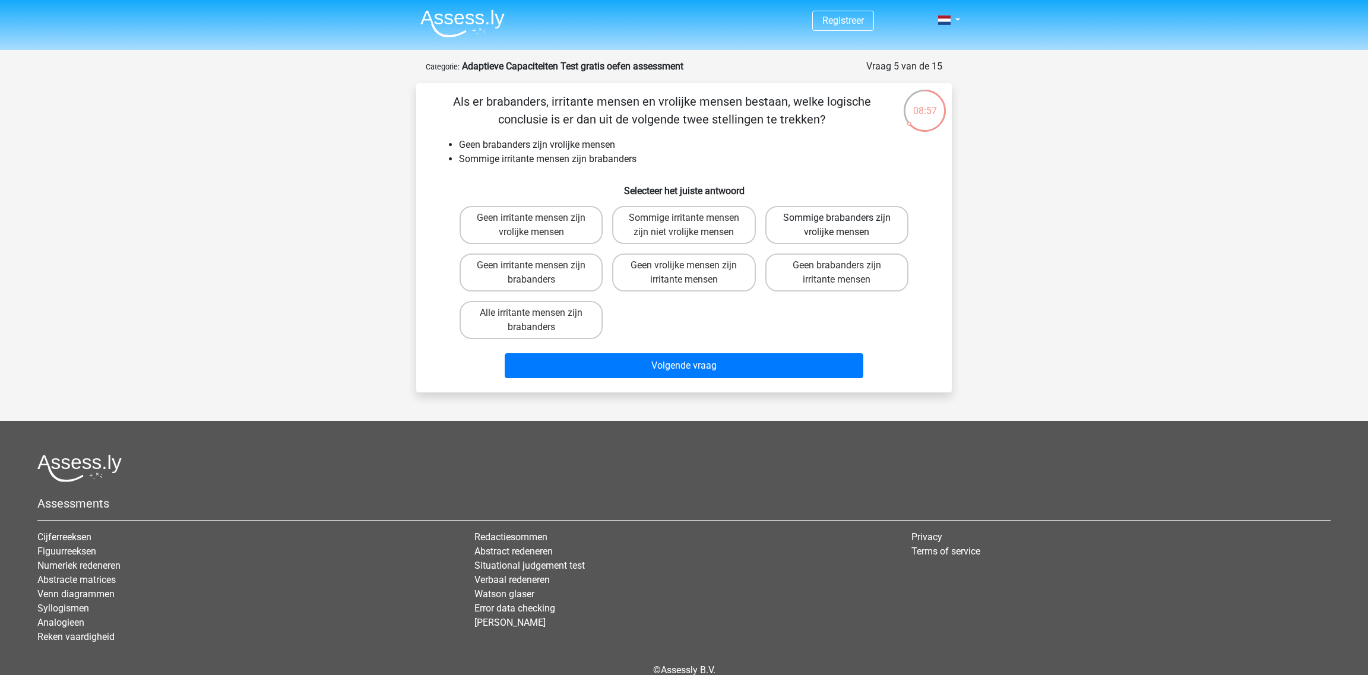
drag, startPoint x: 781, startPoint y: 223, endPoint x: 768, endPoint y: 242, distance: 22.9
click at [781, 223] on label "Sommige brabanders zijn vrolijke mensen" at bounding box center [836, 225] width 143 height 38
click at [837, 223] on input "Sommige brabanders zijn vrolijke mensen" at bounding box center [841, 222] width 8 height 8
radio input "true"
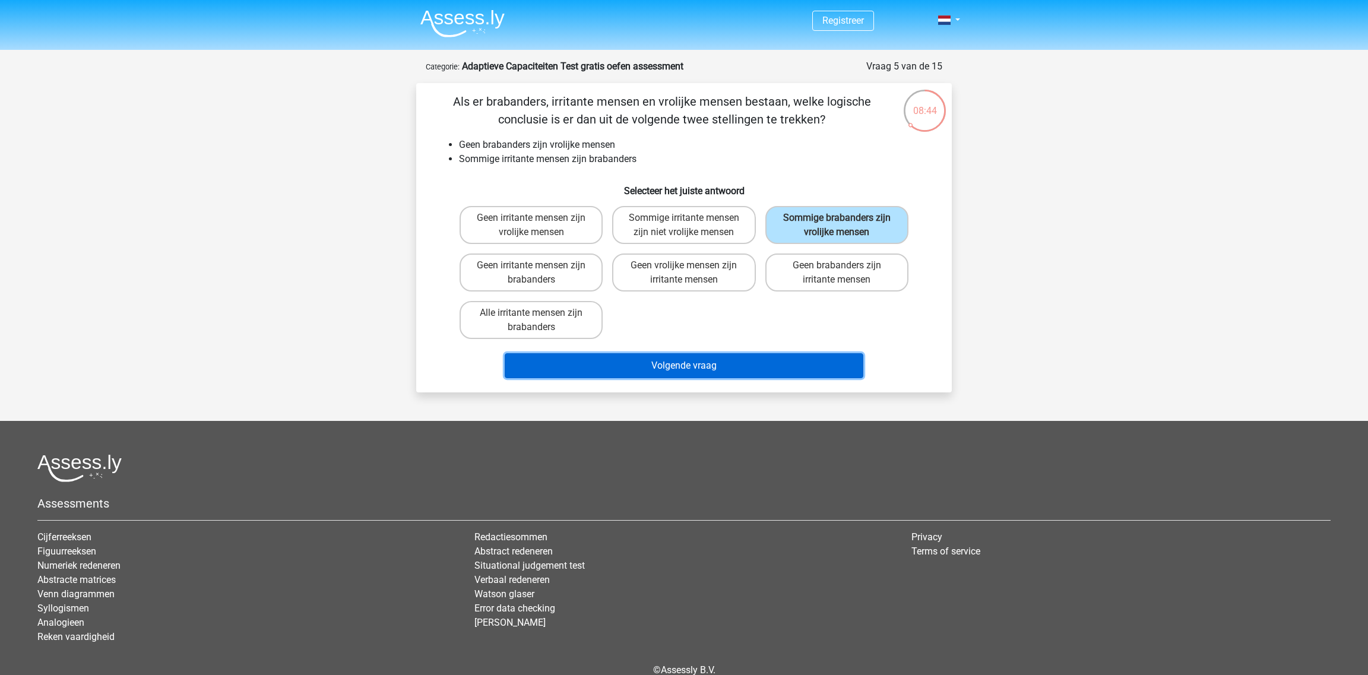
click at [733, 359] on button "Volgende vraag" at bounding box center [684, 365] width 359 height 25
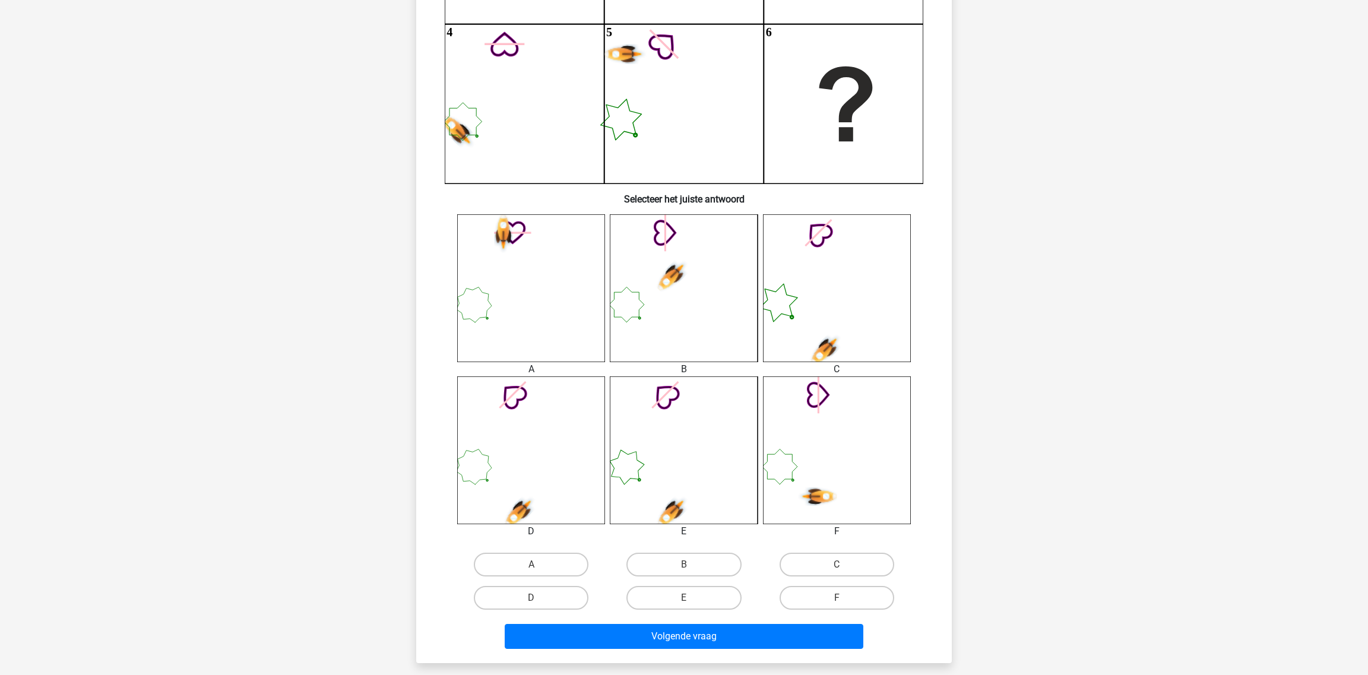
scroll to position [296, 0]
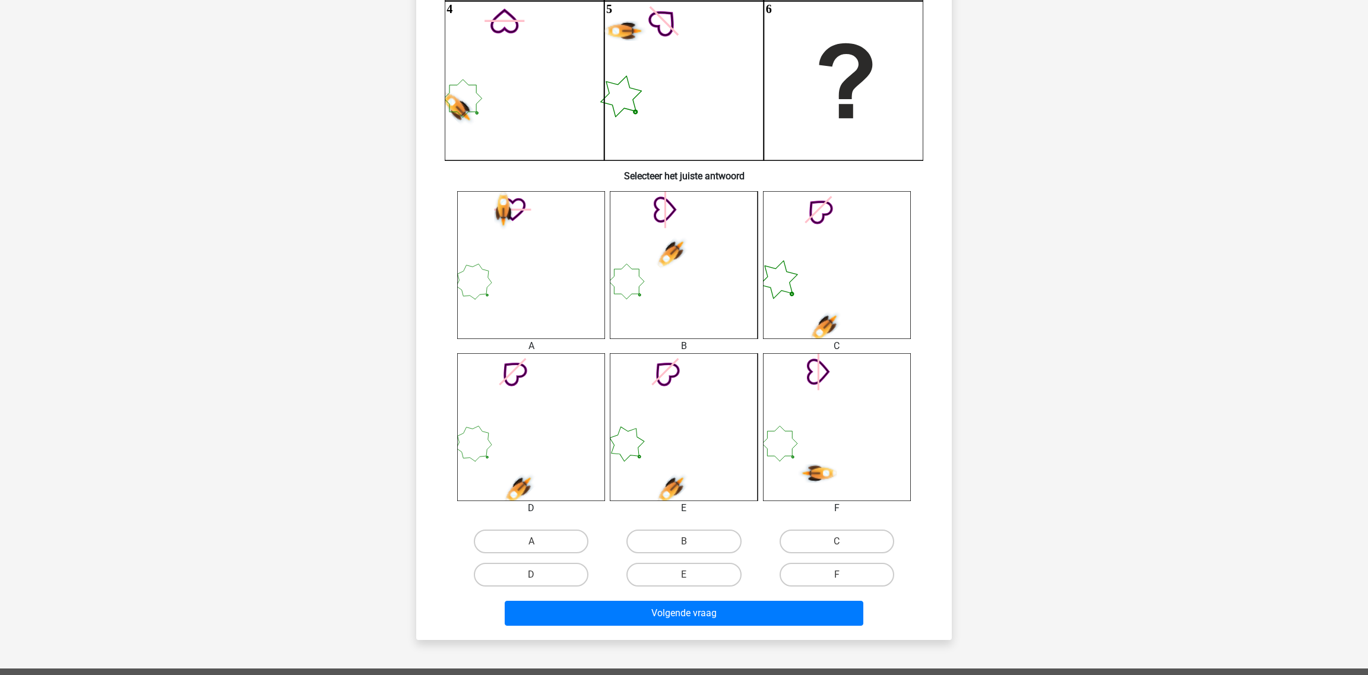
click at [813, 417] on icon at bounding box center [837, 427] width 148 height 148
drag, startPoint x: 808, startPoint y: 534, endPoint x: 810, endPoint y: 571, distance: 36.3
click at [809, 534] on label "C" at bounding box center [837, 542] width 115 height 24
click at [837, 541] on input "C" at bounding box center [841, 545] width 8 height 8
radio input "true"
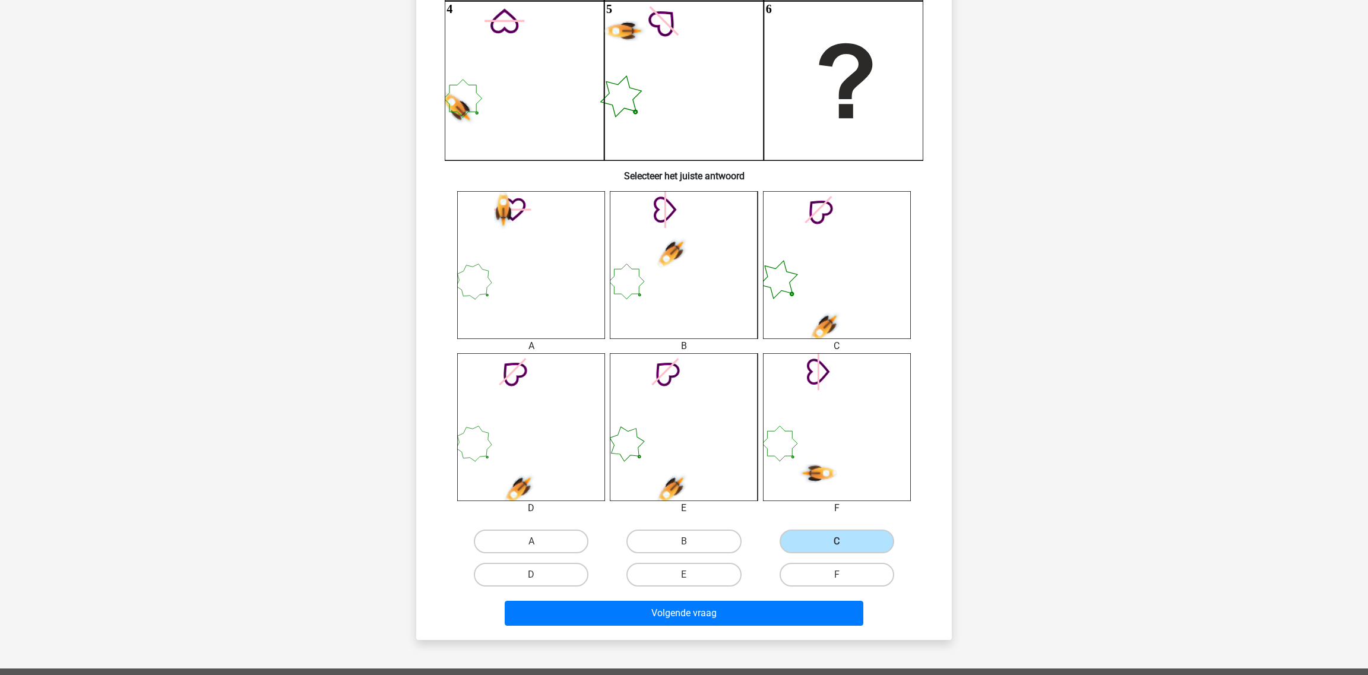
click at [784, 455] on icon at bounding box center [837, 427] width 148 height 148
click at [838, 537] on label "C" at bounding box center [837, 542] width 115 height 24
click at [838, 541] on input "C" at bounding box center [841, 545] width 8 height 8
click at [667, 574] on label "E" at bounding box center [683, 575] width 115 height 24
click at [684, 575] on input "E" at bounding box center [688, 579] width 8 height 8
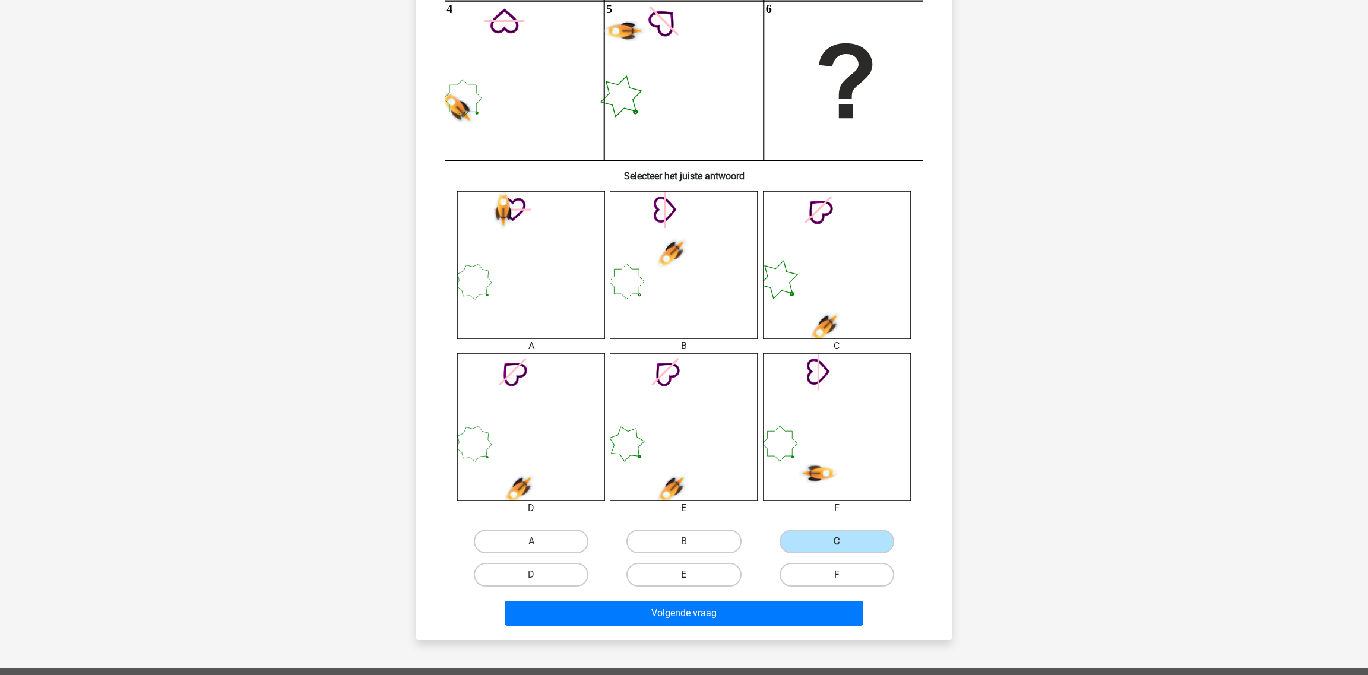
radio input "true"
click at [832, 584] on label "F" at bounding box center [837, 575] width 115 height 24
click at [837, 582] on input "F" at bounding box center [841, 579] width 8 height 8
radio input "true"
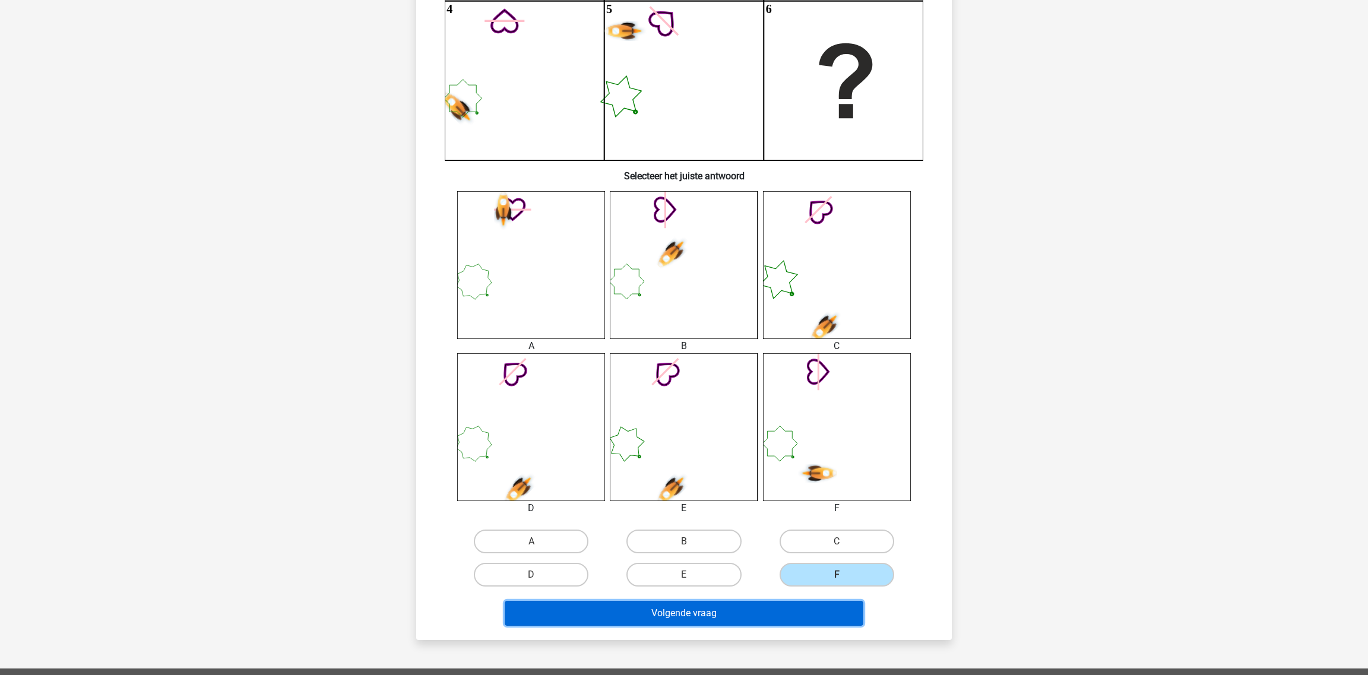
click at [807, 606] on button "Volgende vraag" at bounding box center [684, 613] width 359 height 25
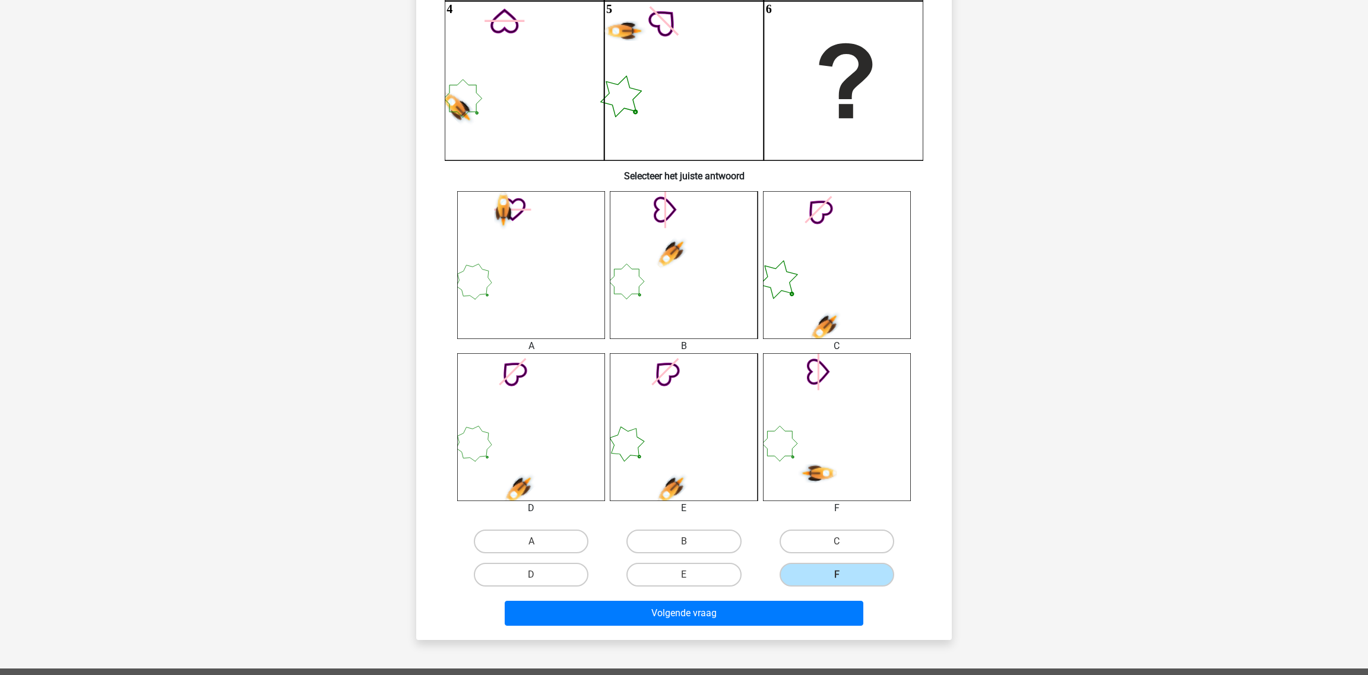
scroll to position [0, 0]
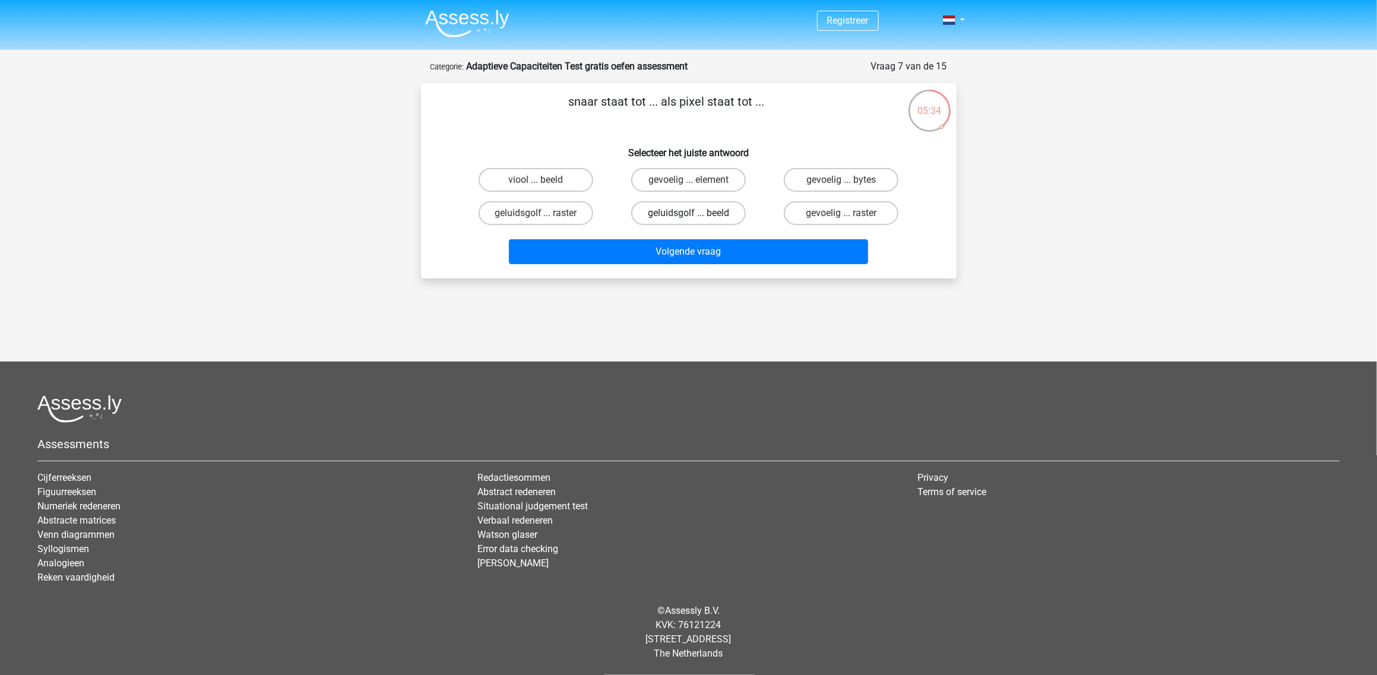
click at [710, 217] on label "geluidsgolf ... beeld" at bounding box center [688, 213] width 115 height 24
click at [696, 217] on input "geluidsgolf ... beeld" at bounding box center [692, 217] width 8 height 8
radio input "true"
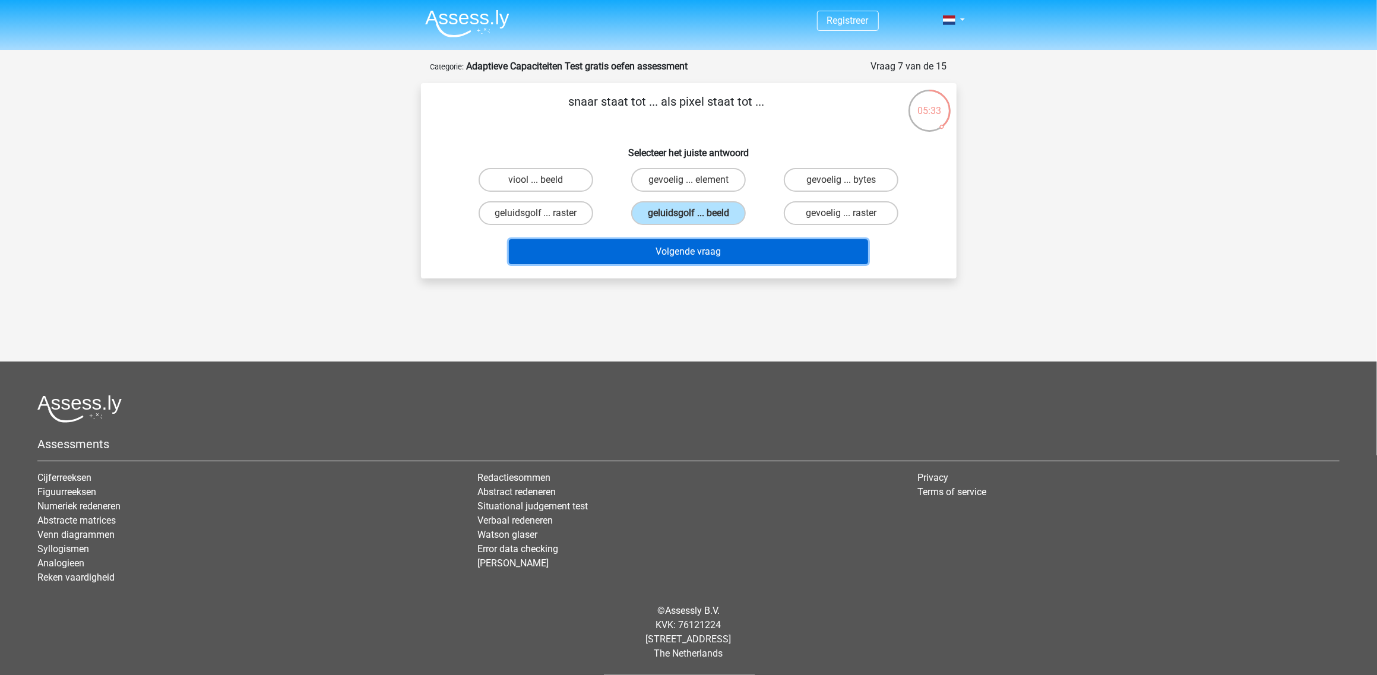
click at [714, 246] on button "Volgende vraag" at bounding box center [688, 251] width 359 height 25
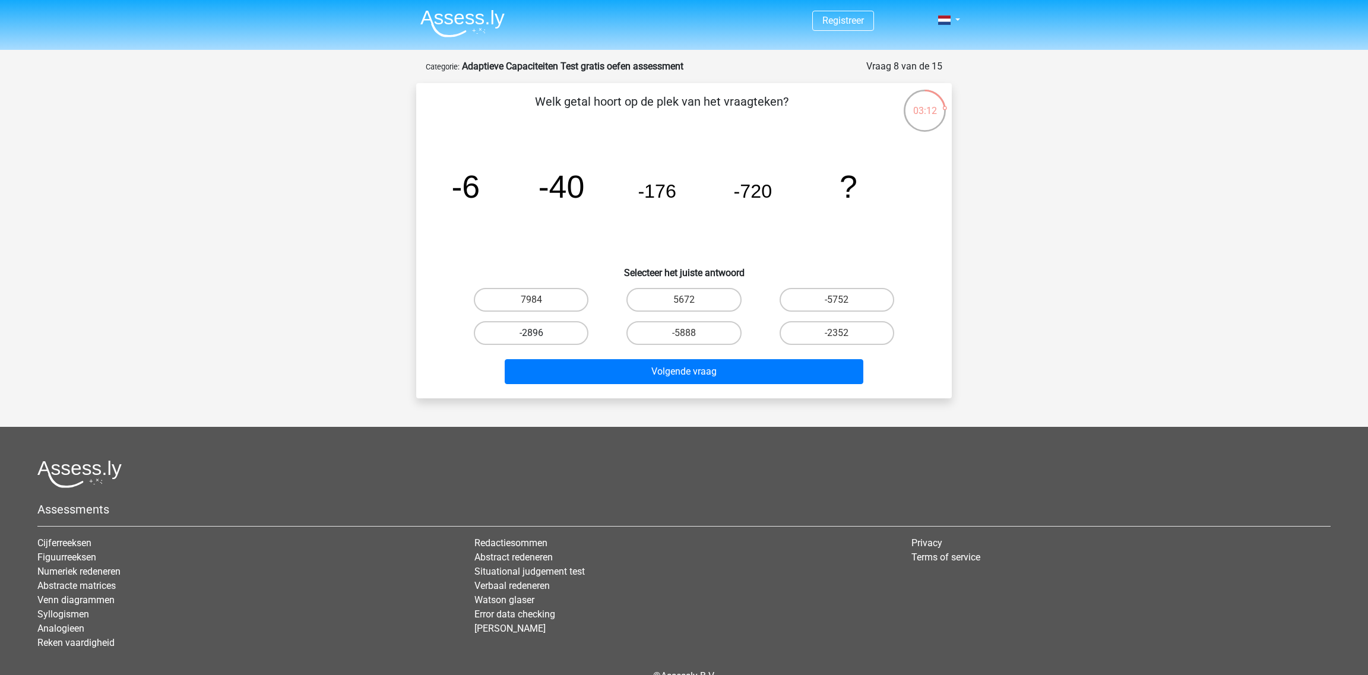
click at [566, 326] on label "-2896" at bounding box center [531, 333] width 115 height 24
click at [539, 333] on input "-2896" at bounding box center [535, 337] width 8 height 8
radio input "true"
click at [689, 246] on icon "image/svg+xml -6 -40 -176 -720 ?" at bounding box center [684, 198] width 479 height 120
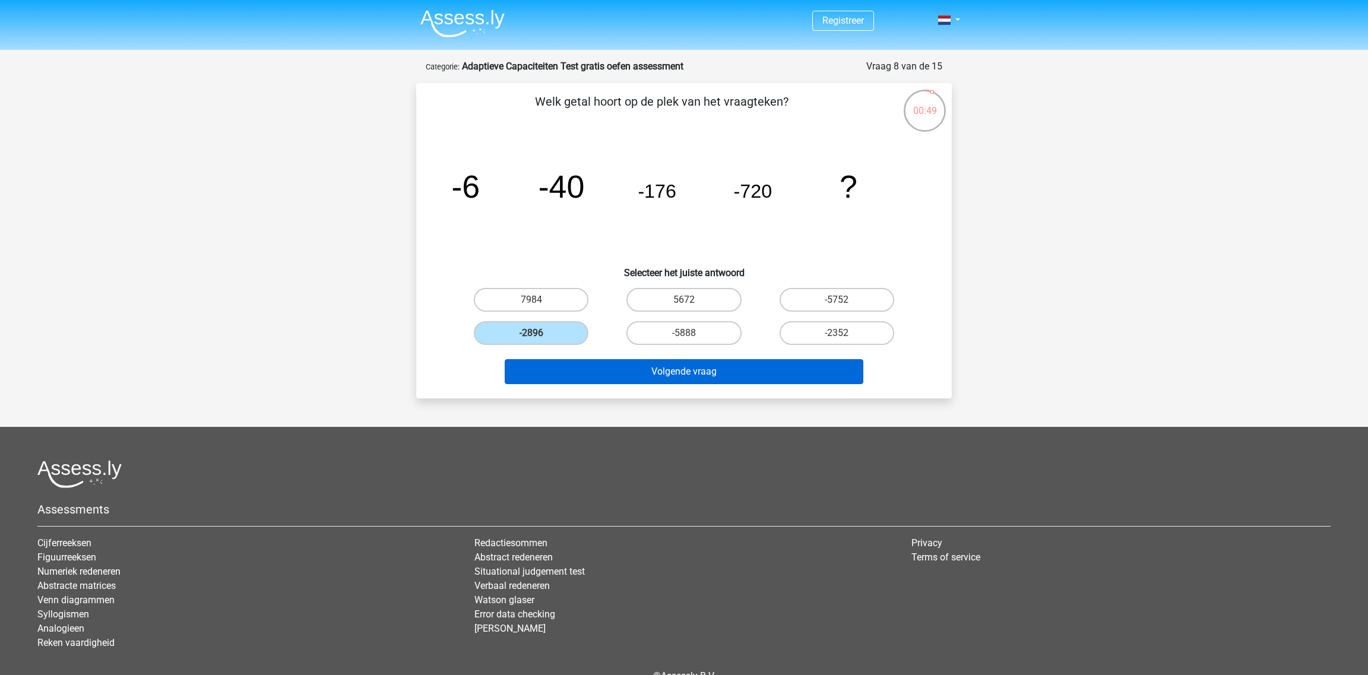
click at [591, 356] on div "Volgende vraag" at bounding box center [684, 369] width 498 height 39
click at [595, 362] on button "Volgende vraag" at bounding box center [684, 371] width 359 height 25
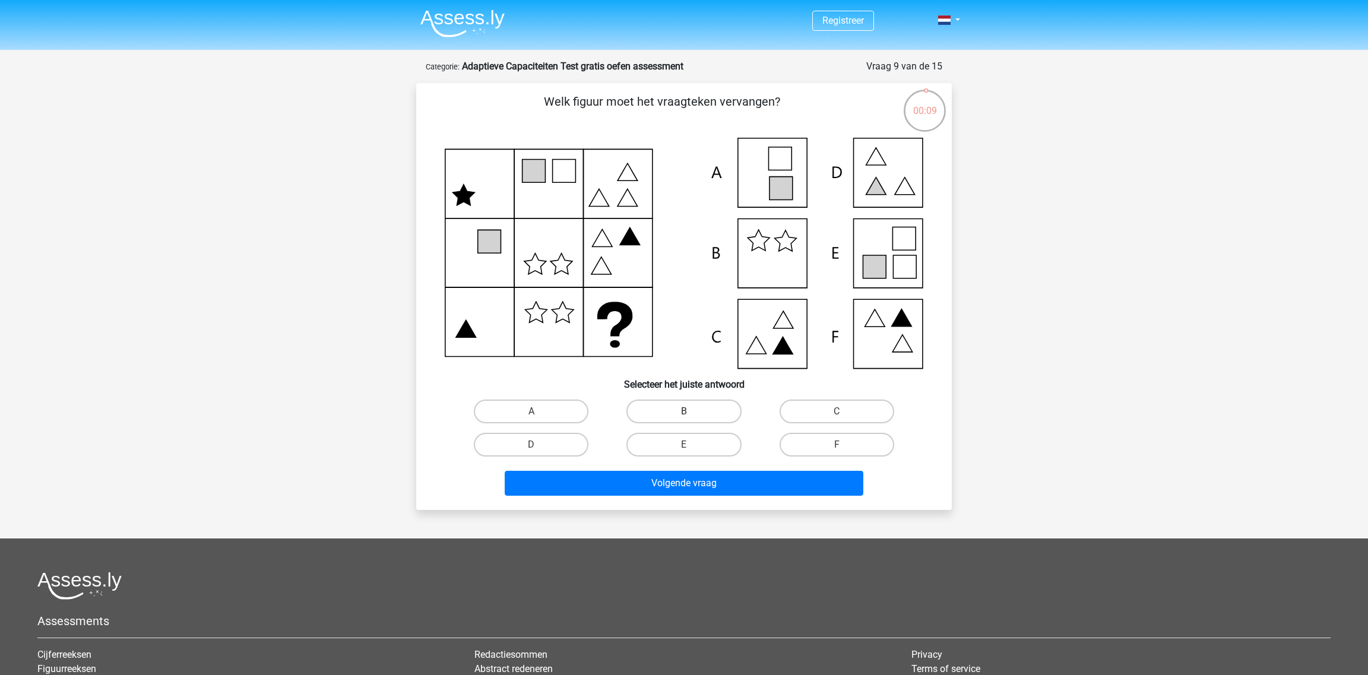
click at [720, 416] on label "B" at bounding box center [683, 412] width 115 height 24
click at [692, 416] on input "B" at bounding box center [688, 415] width 8 height 8
radio input "true"
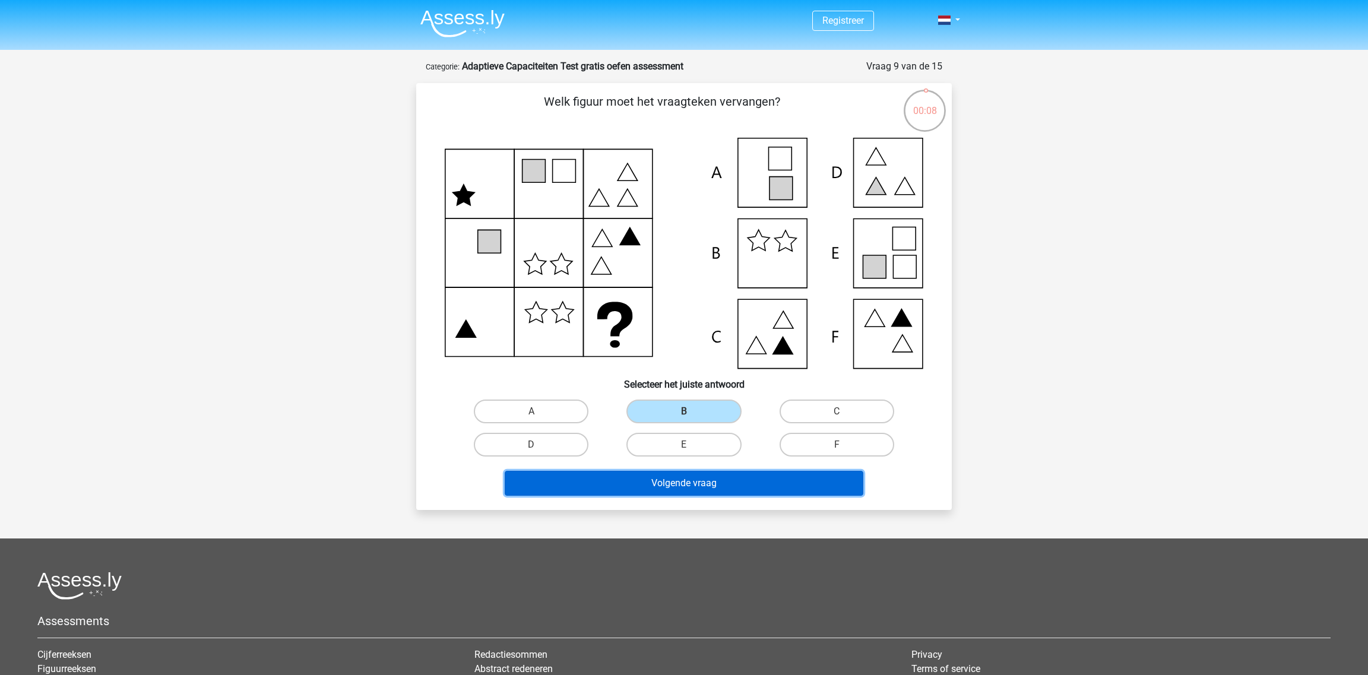
click at [720, 473] on button "Volgende vraag" at bounding box center [684, 483] width 359 height 25
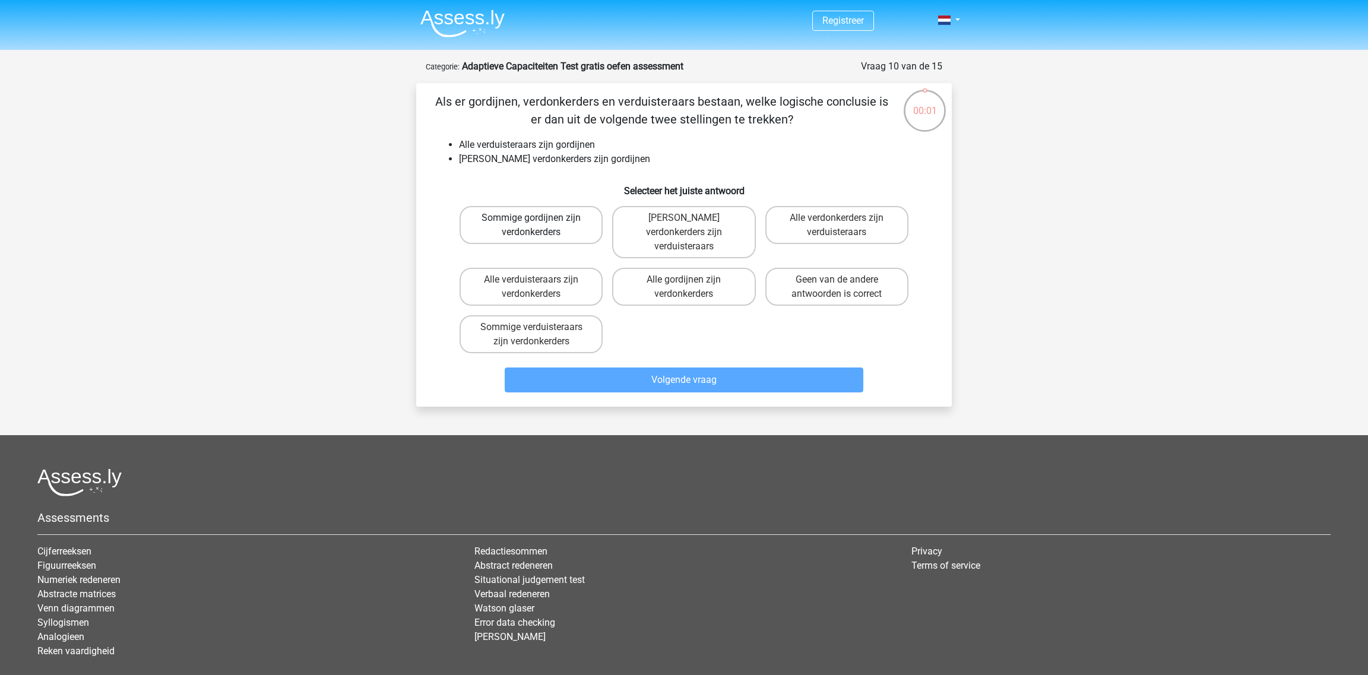
click at [559, 224] on label "Sommige gordijnen zijn verdonkerders" at bounding box center [531, 225] width 143 height 38
click at [539, 224] on input "Sommige gordijnen zijn verdonkerders" at bounding box center [535, 222] width 8 height 8
radio input "true"
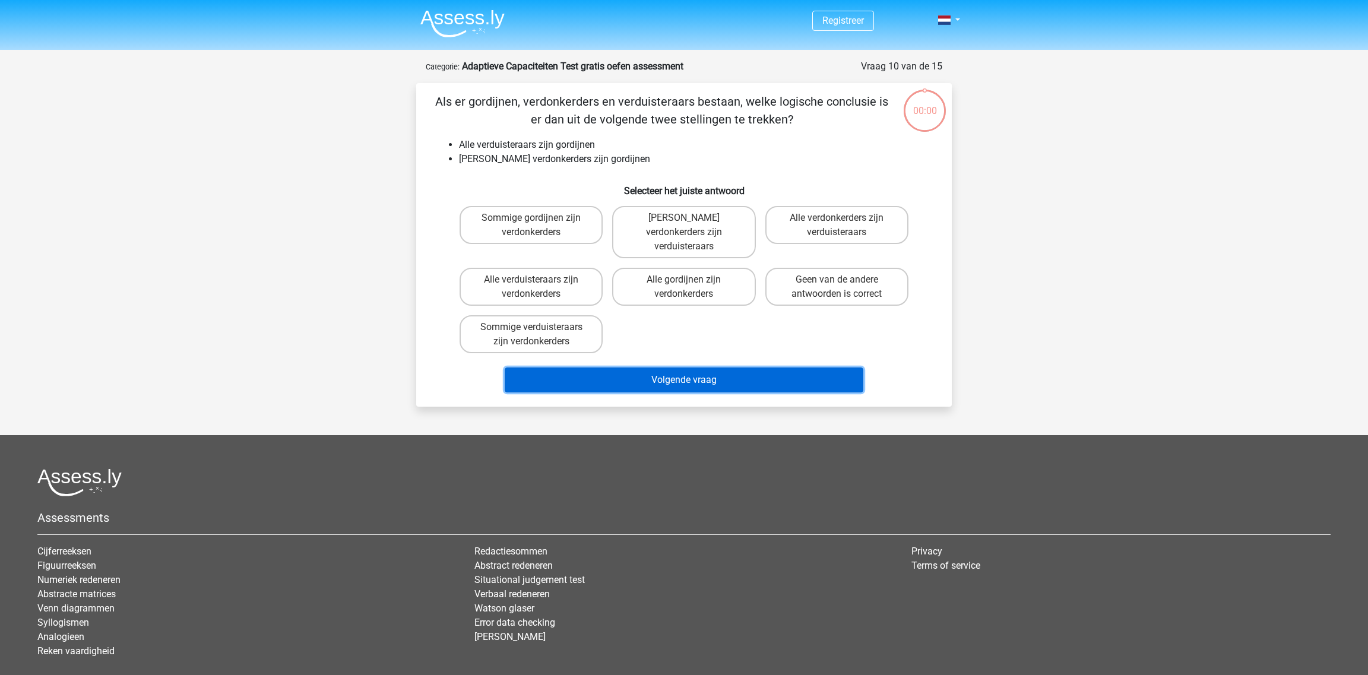
click at [635, 368] on button "Volgende vraag" at bounding box center [684, 380] width 359 height 25
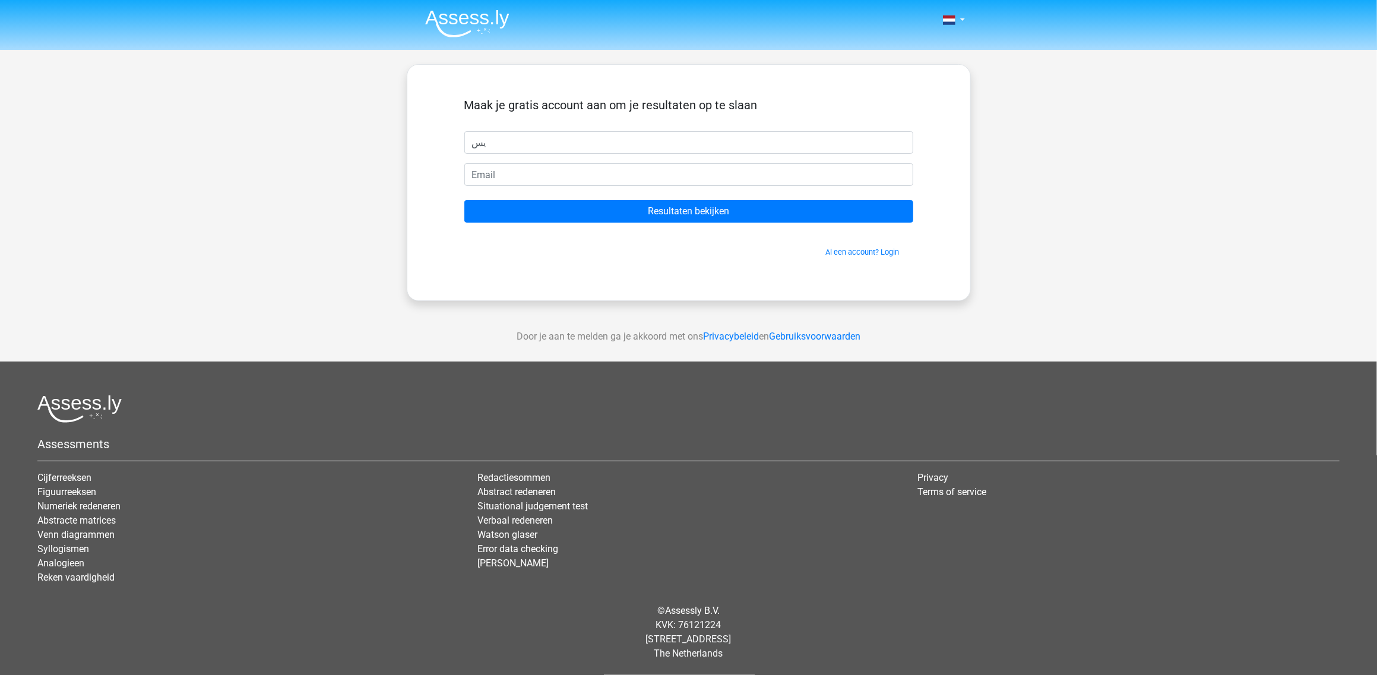
click at [620, 145] on input "يس" at bounding box center [688, 142] width 449 height 23
click at [620, 144] on input "يس" at bounding box center [688, 142] width 449 height 23
type input "b"
click at [615, 176] on input "email" at bounding box center [688, 174] width 449 height 23
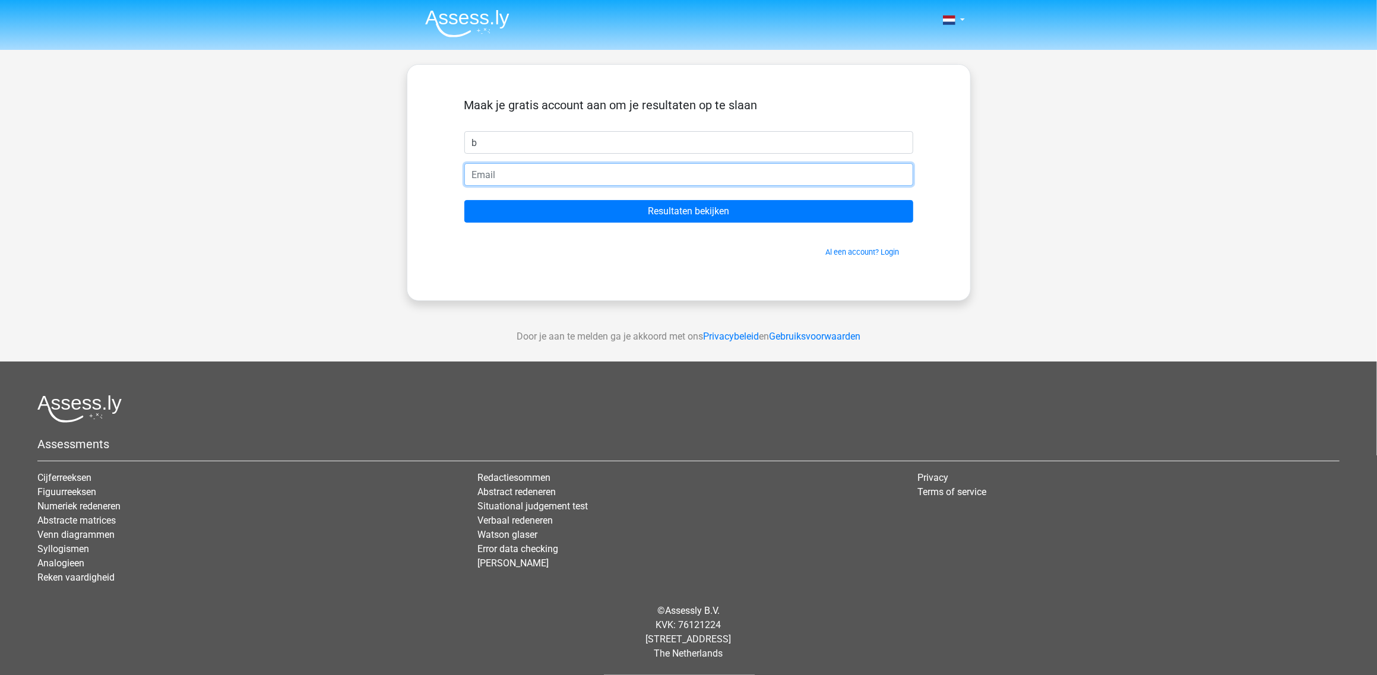
type input "[EMAIL_ADDRESS][DOMAIN_NAME]"
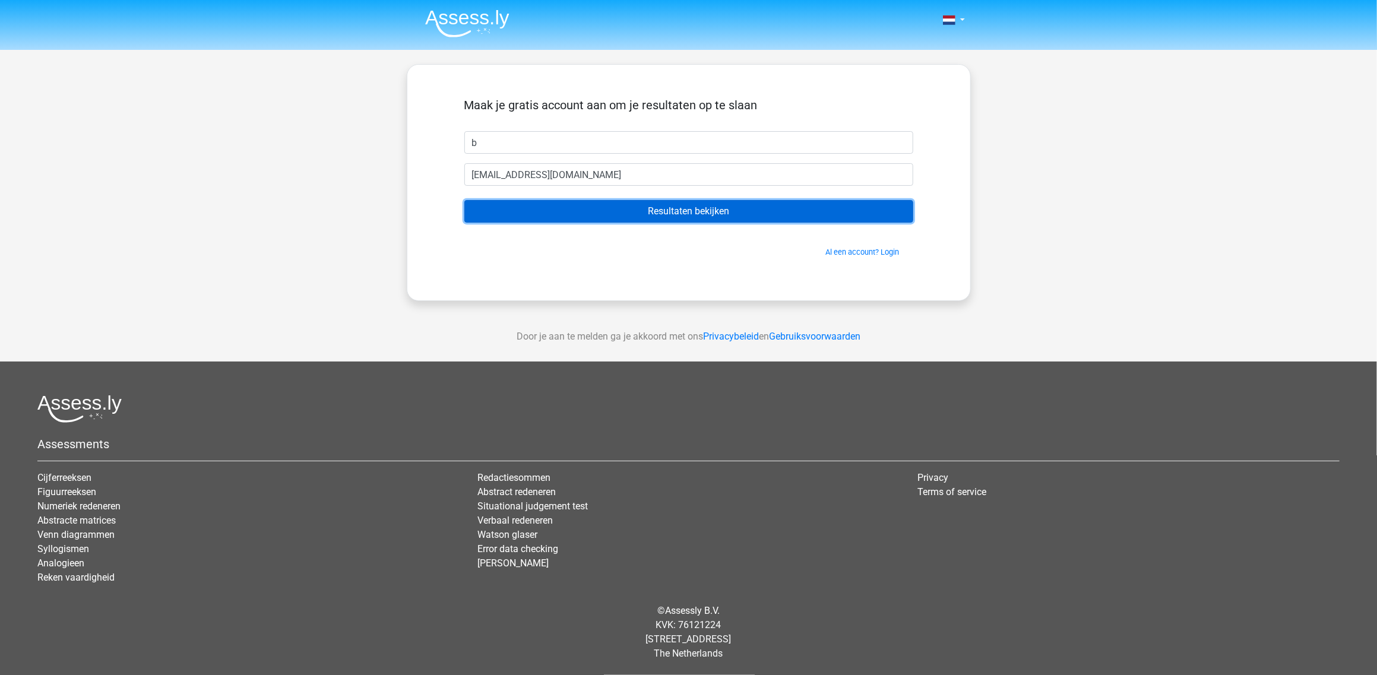
click at [628, 214] on input "Resultaten bekijken" at bounding box center [688, 211] width 449 height 23
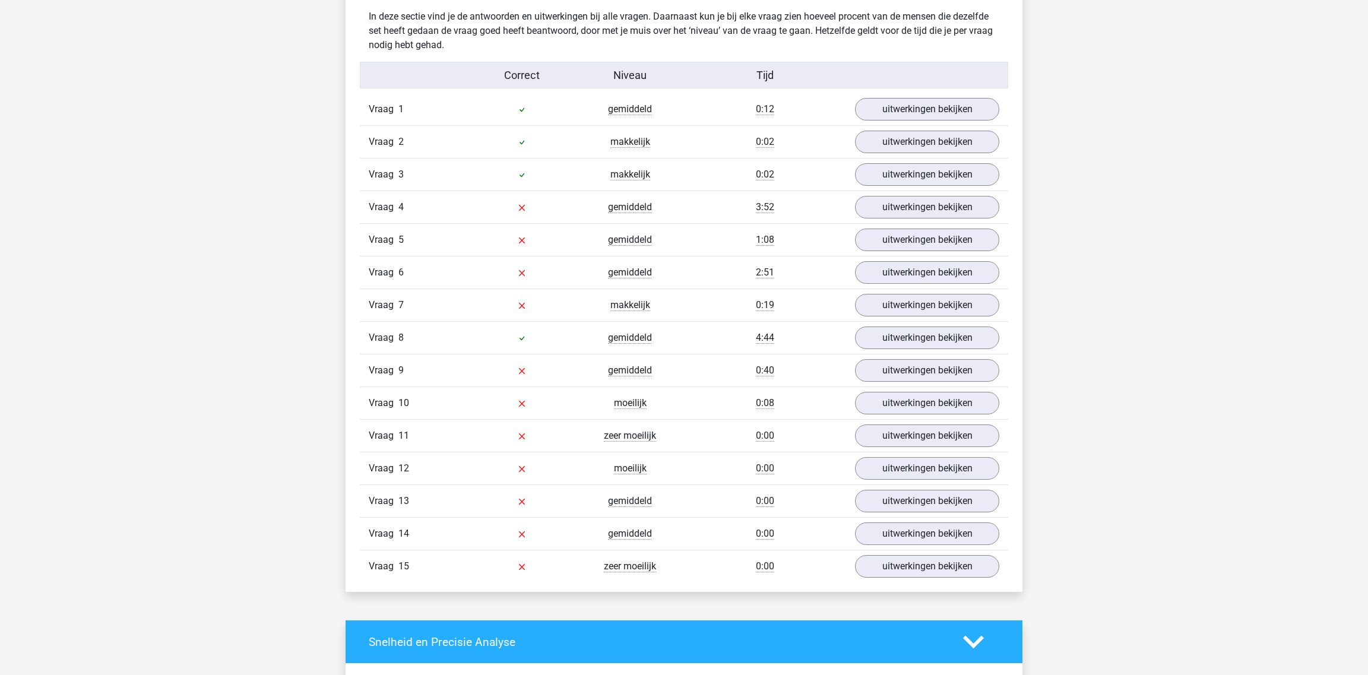
scroll to position [1128, 0]
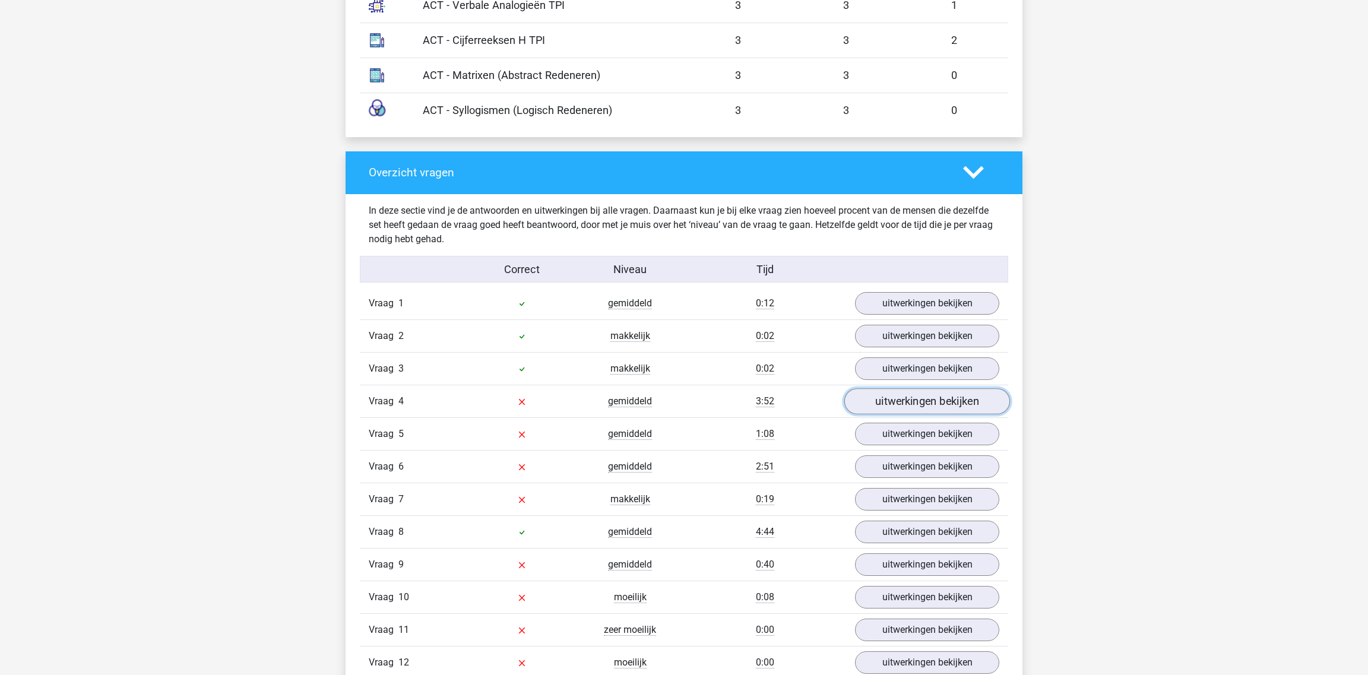
click at [927, 405] on link "uitwerkingen bekijken" at bounding box center [927, 401] width 166 height 26
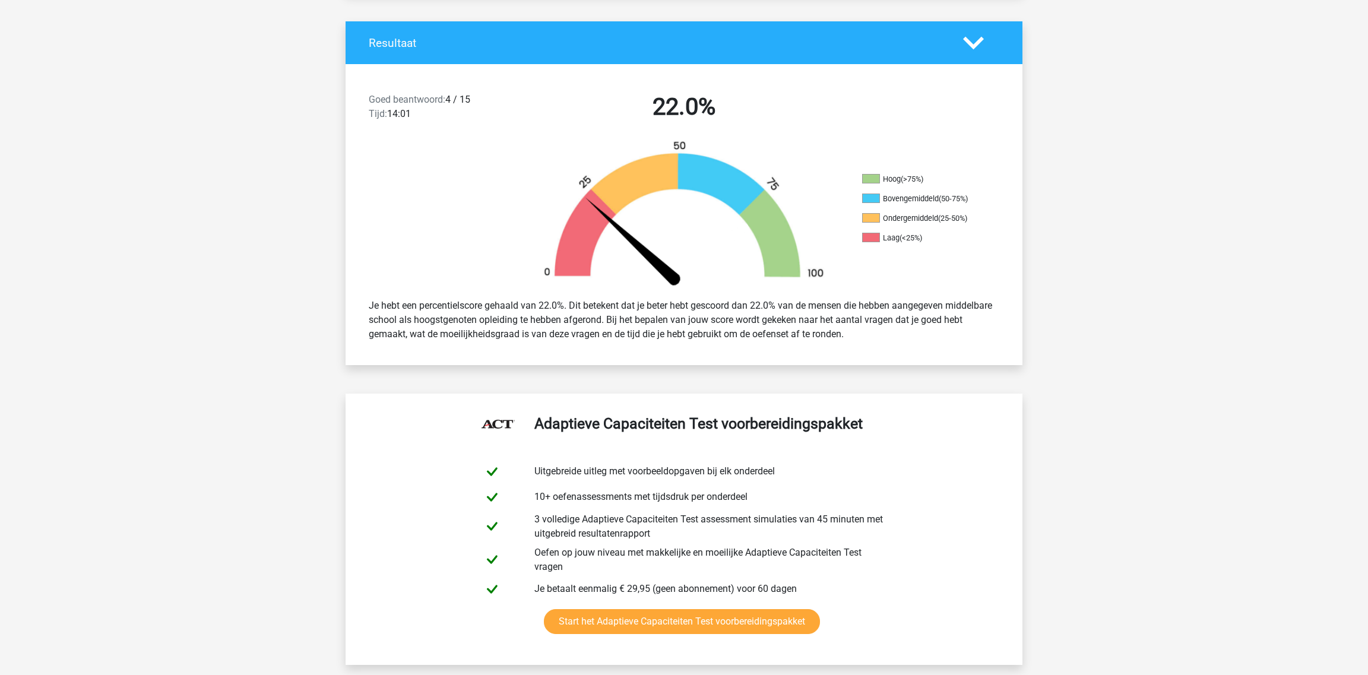
scroll to position [236, 0]
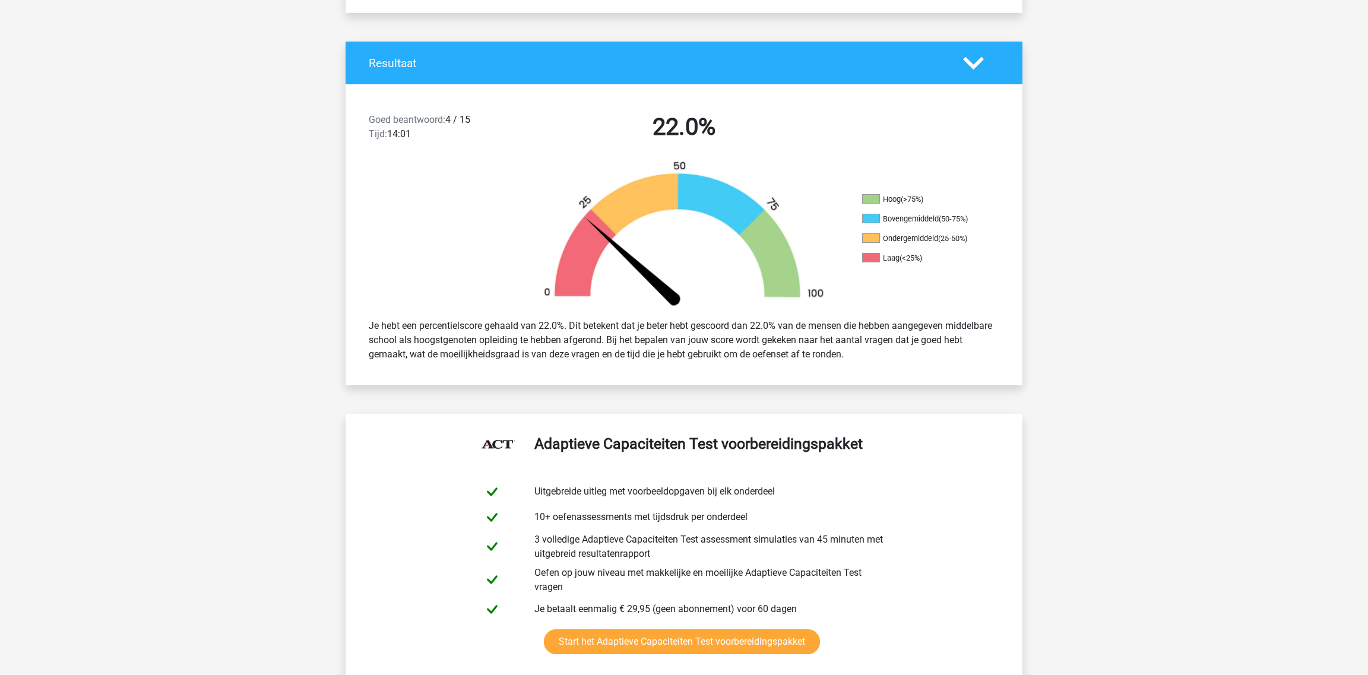
drag, startPoint x: 407, startPoint y: 116, endPoint x: 937, endPoint y: 367, distance: 586.4
click at [936, 367] on div "Goed beantwoord: 4 / 15 Tijd: 14:01 22.0% Hoog (>75%) Bovengemiddeld (50-75%) O…" at bounding box center [683, 234] width 659 height 301
copy div "Goed beantwoord: 4 / 15 Tijd: 14:01 22.0% Hoog (>75%) Bovengemiddeld (50-75%) O…"
